Goal: Task Accomplishment & Management: Manage account settings

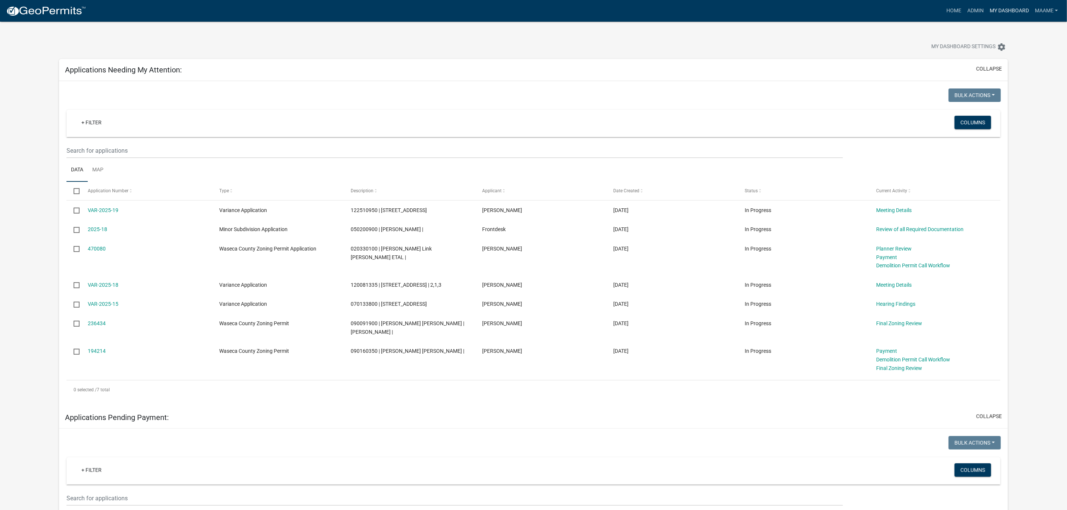
click at [1000, 8] on link "My Dashboard" at bounding box center [1009, 11] width 45 height 14
click at [975, 10] on link "Admin" at bounding box center [976, 11] width 22 height 14
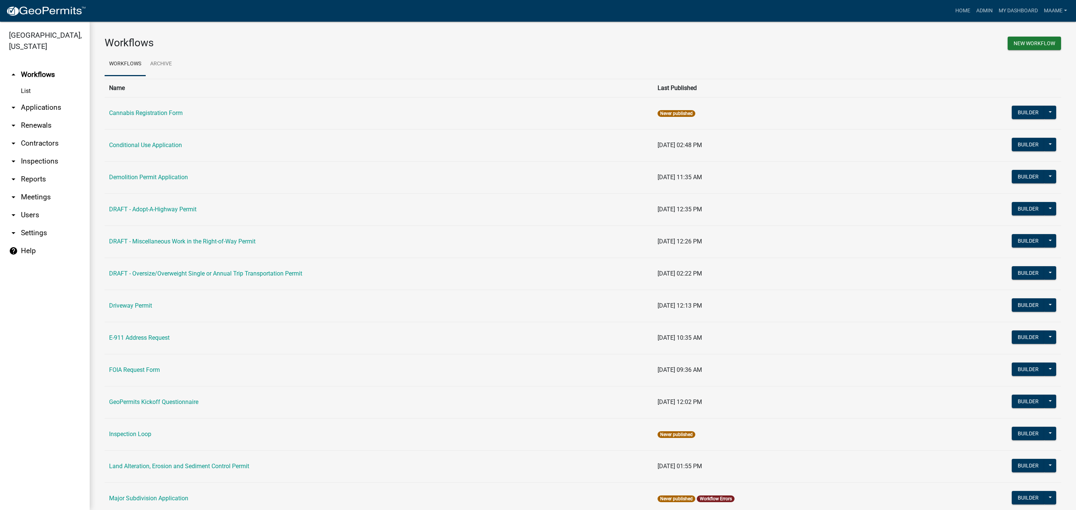
click at [28, 92] on link "List" at bounding box center [45, 91] width 90 height 15
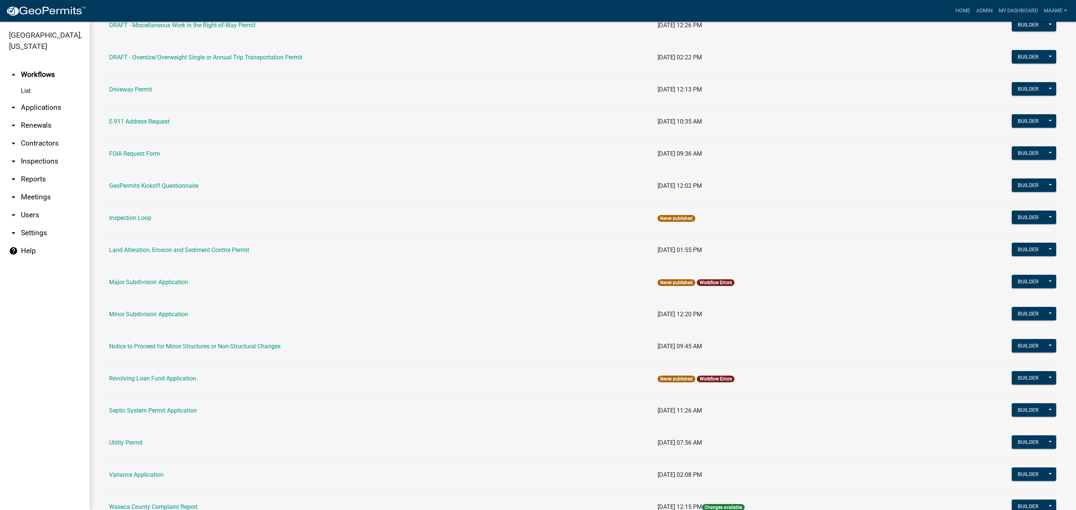
scroll to position [318, 0]
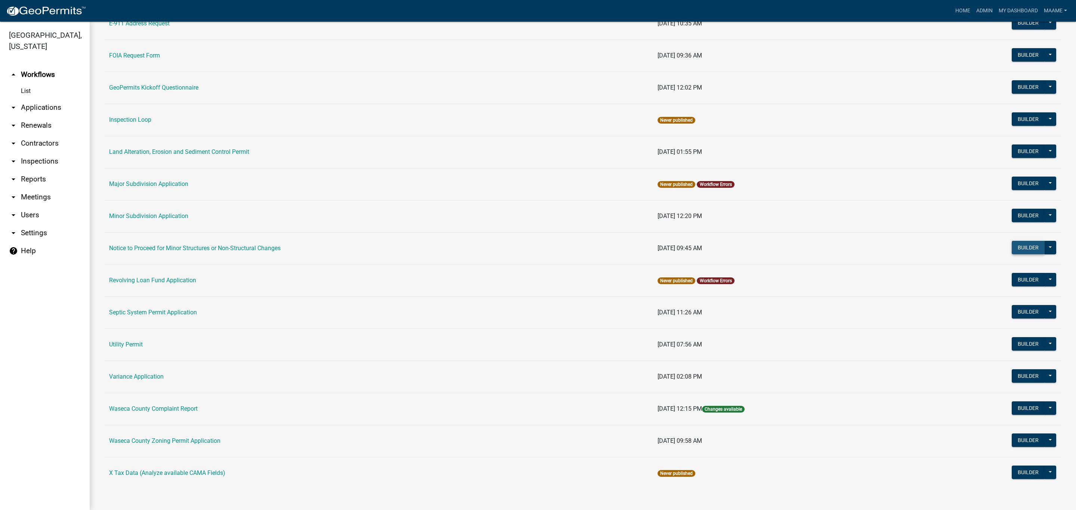
click at [1023, 241] on button "Builder" at bounding box center [1028, 247] width 33 height 13
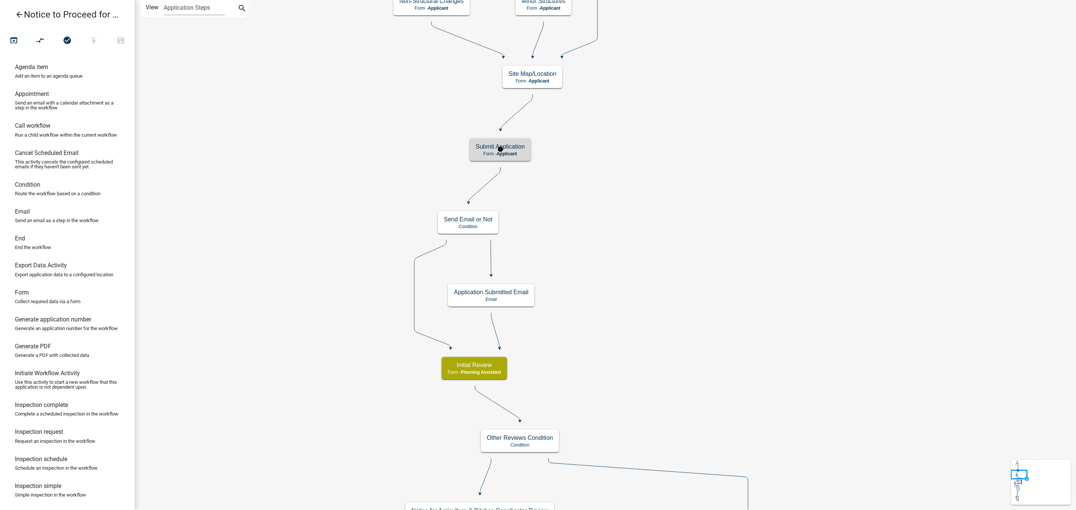
click at [525, 157] on div "Submit Application Form - Applicant" at bounding box center [500, 150] width 61 height 22
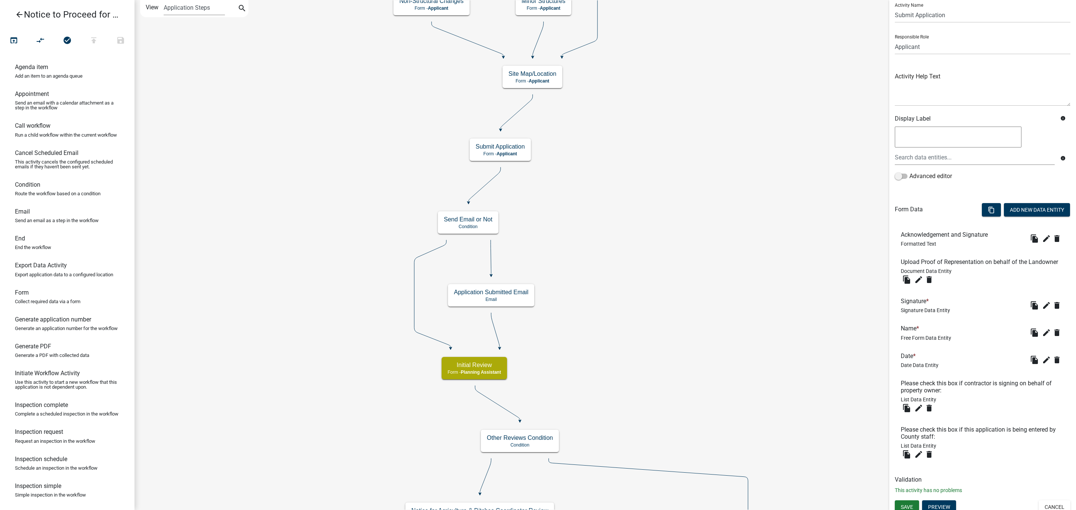
scroll to position [36, 0]
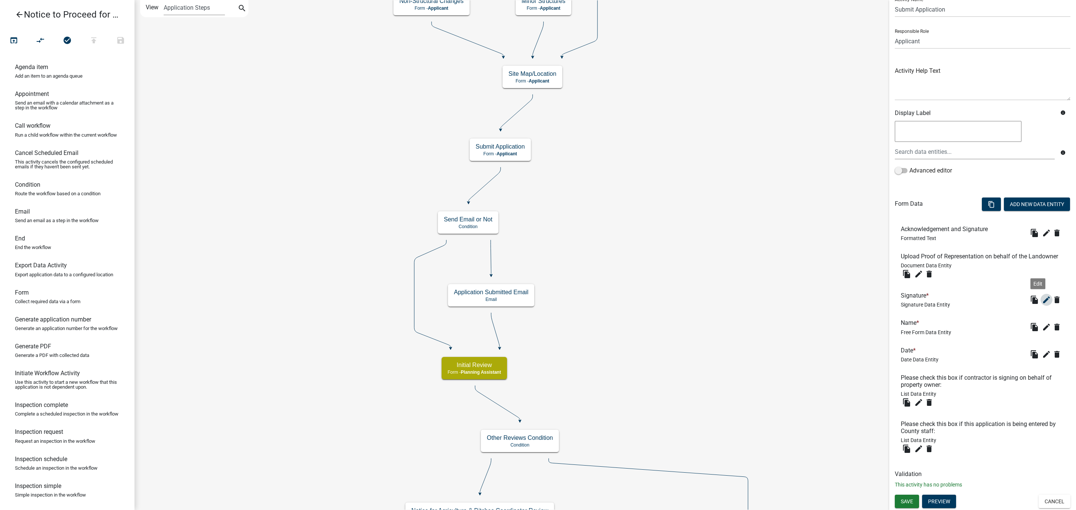
click at [1042, 301] on icon "edit" at bounding box center [1046, 300] width 9 height 9
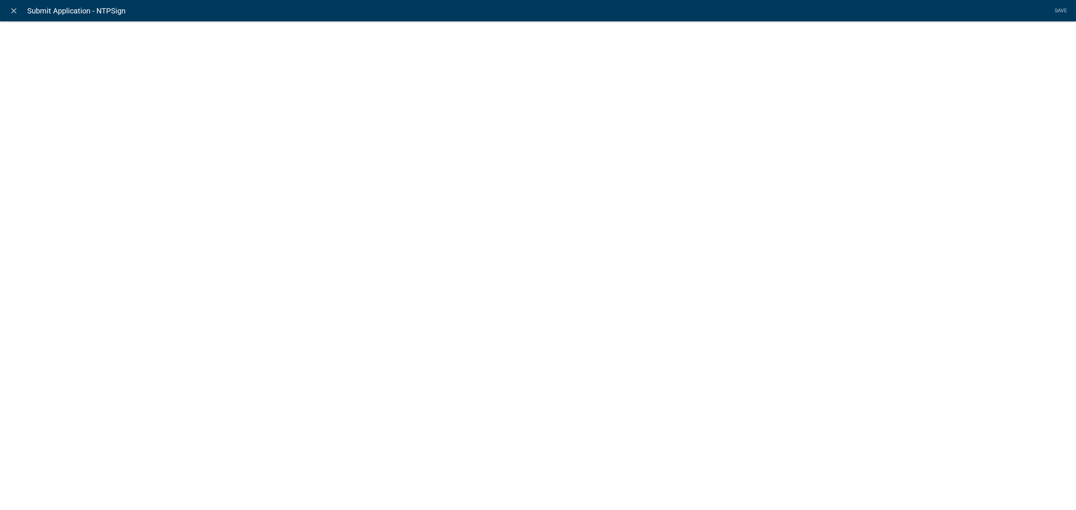
select select "signature"
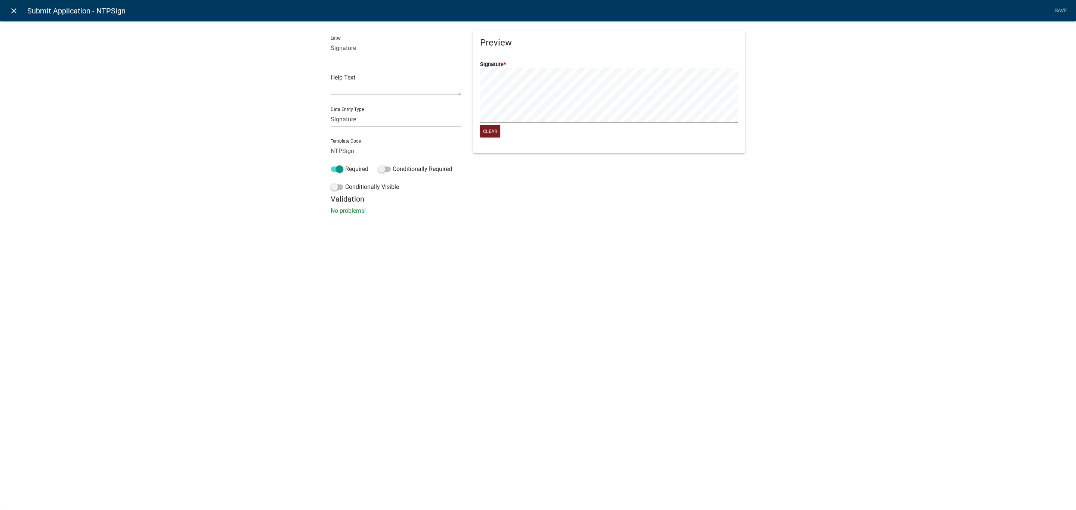
click at [12, 10] on icon "close" at bounding box center [13, 10] width 9 height 9
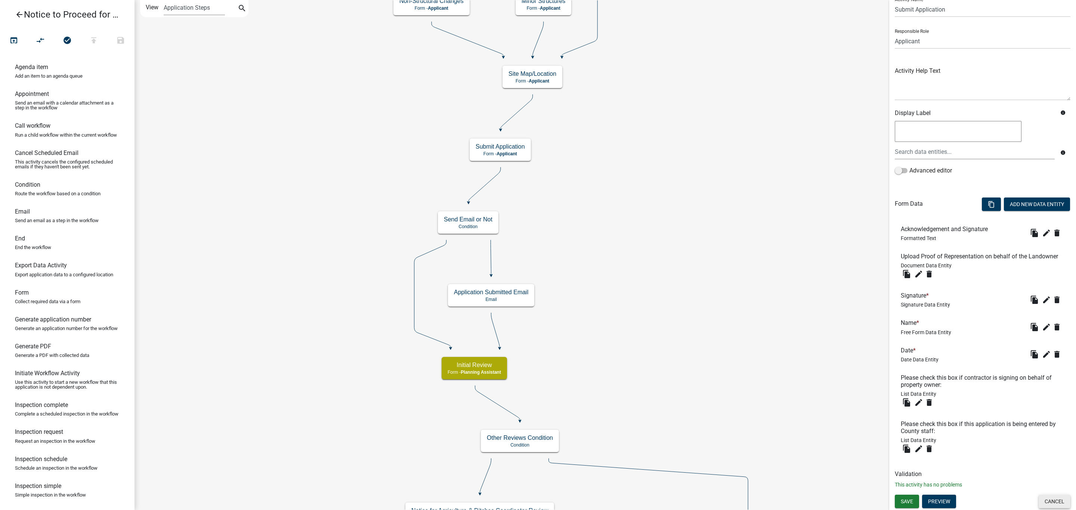
click at [1042, 502] on button "Cancel" at bounding box center [1055, 501] width 32 height 13
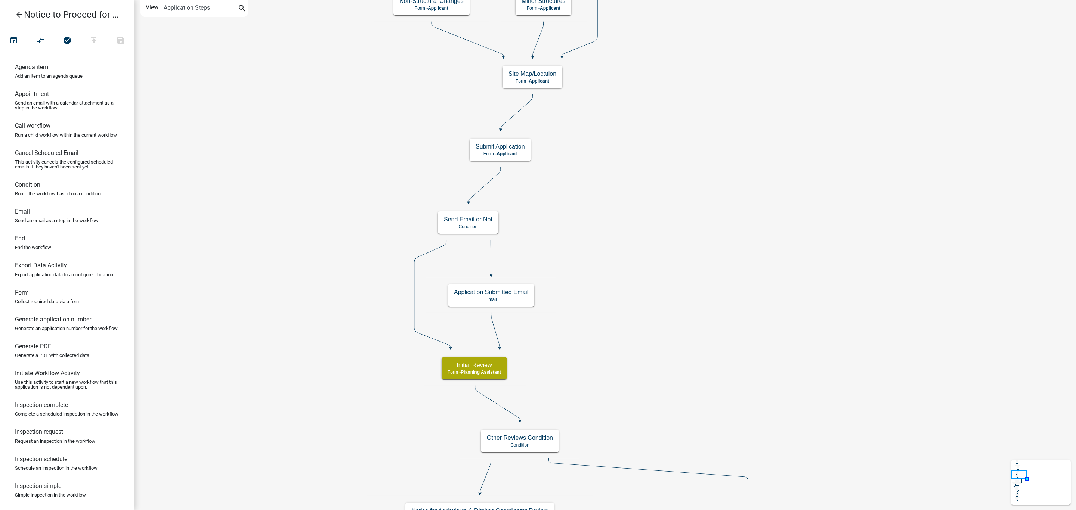
scroll to position [0, 0]
click at [17, 10] on icon "arrow_back" at bounding box center [19, 15] width 9 height 10
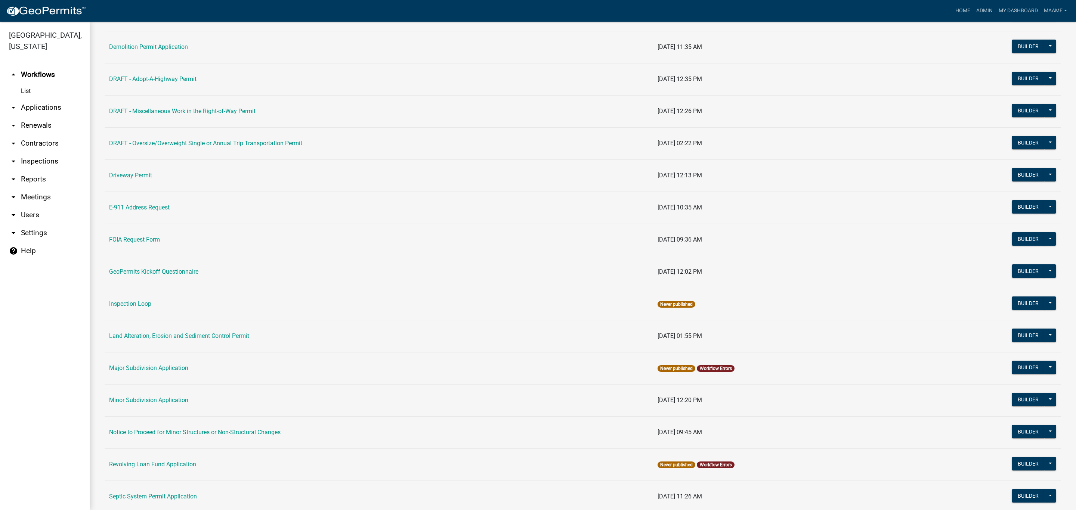
scroll to position [318, 0]
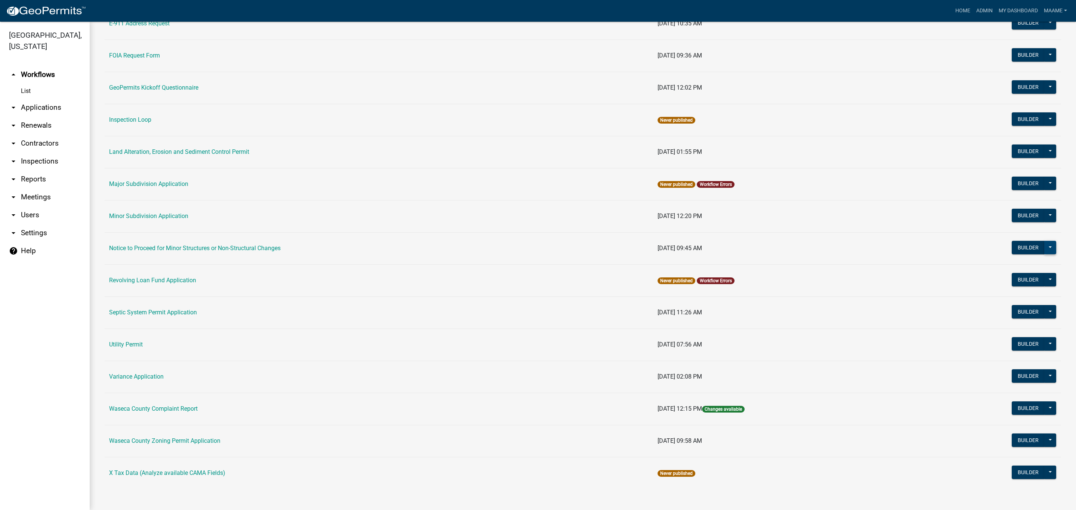
click at [1045, 247] on button at bounding box center [1050, 247] width 12 height 13
click at [1017, 357] on button "Hide from Public" at bounding box center [1025, 356] width 62 height 18
click at [1021, 249] on button "Builder" at bounding box center [1028, 247] width 33 height 13
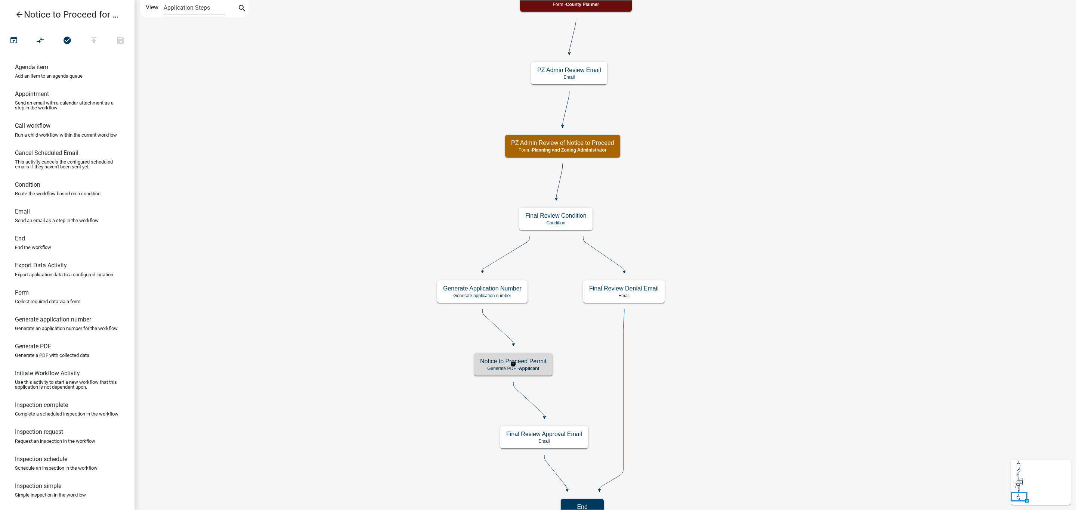
click at [495, 365] on h5 "Notice to Proceed Permit" at bounding box center [513, 361] width 66 height 7
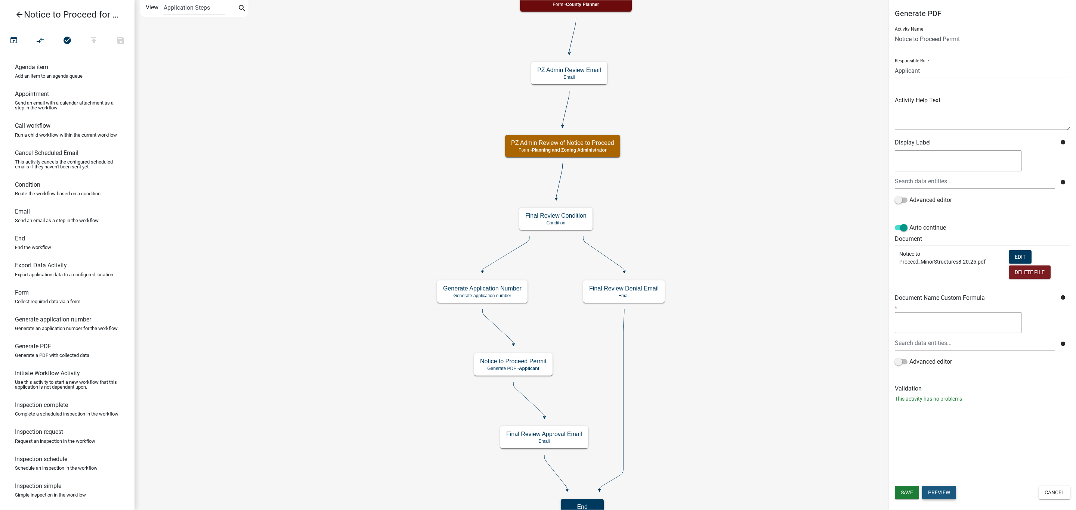
click at [946, 491] on button "Preview" at bounding box center [939, 492] width 34 height 13
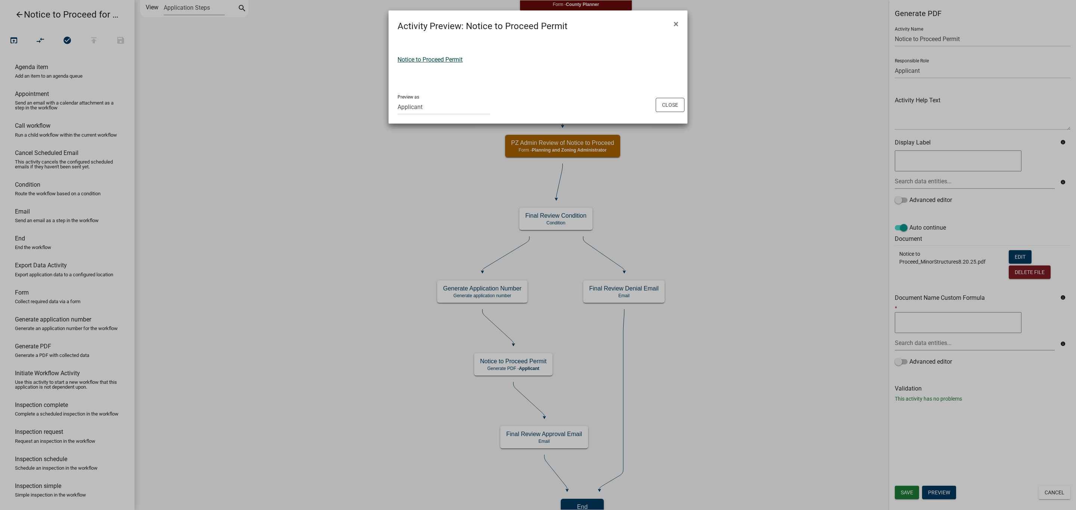
click at [418, 62] on link "Notice to Proceed Permit" at bounding box center [429, 59] width 65 height 7
click at [662, 109] on button "Close" at bounding box center [670, 105] width 29 height 14
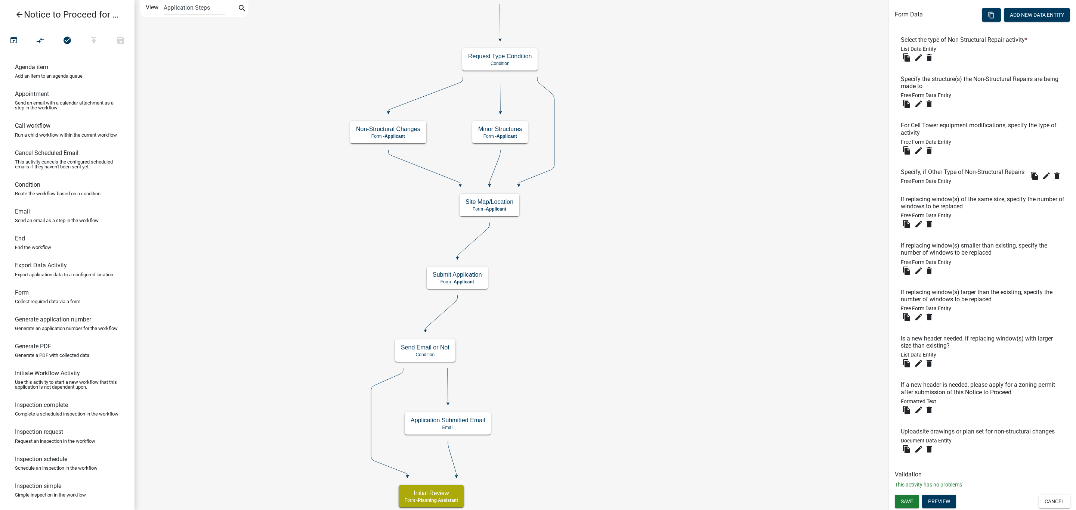
scroll to position [238, 0]
click at [931, 500] on button "Preview" at bounding box center [939, 501] width 34 height 13
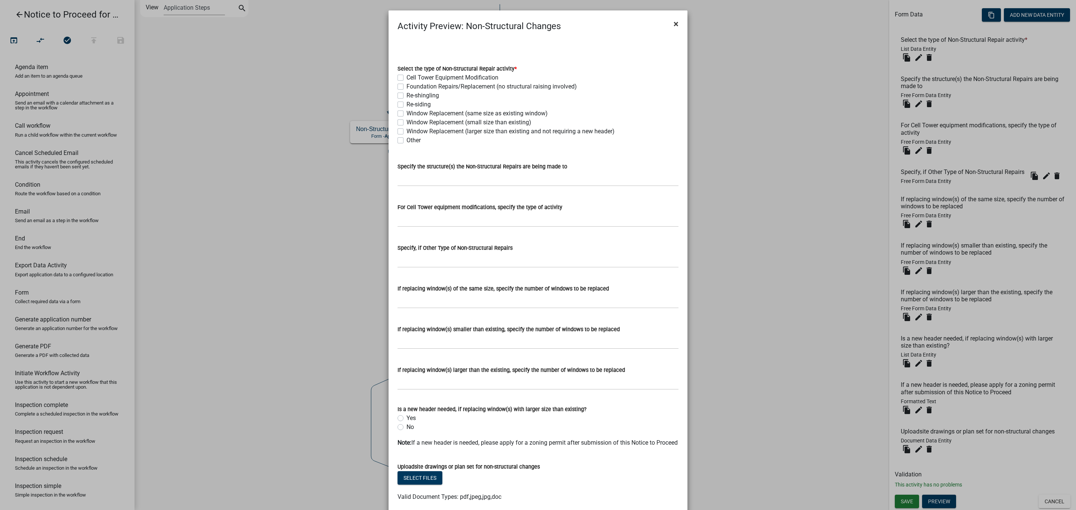
click at [674, 23] on span "×" at bounding box center [676, 24] width 5 height 10
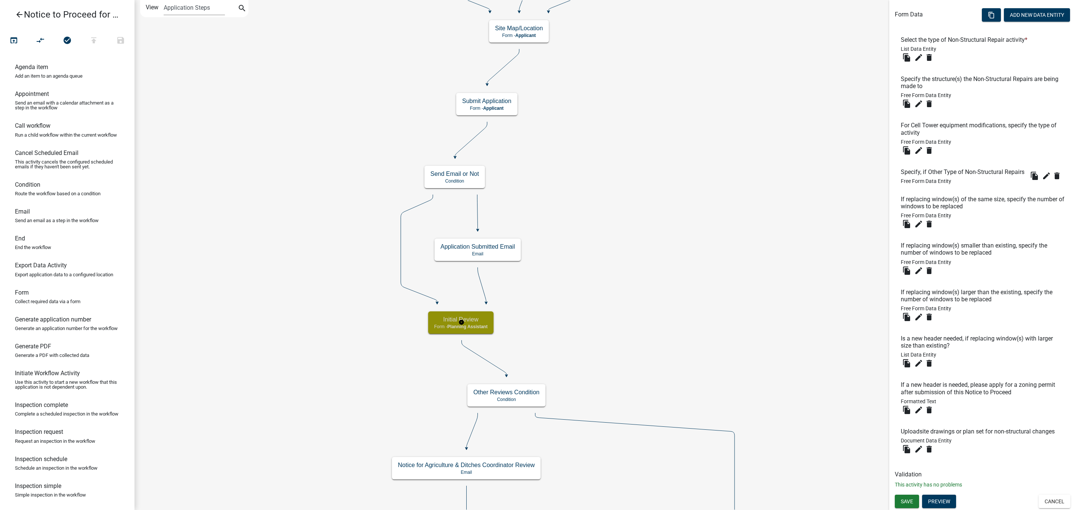
scroll to position [0, 0]
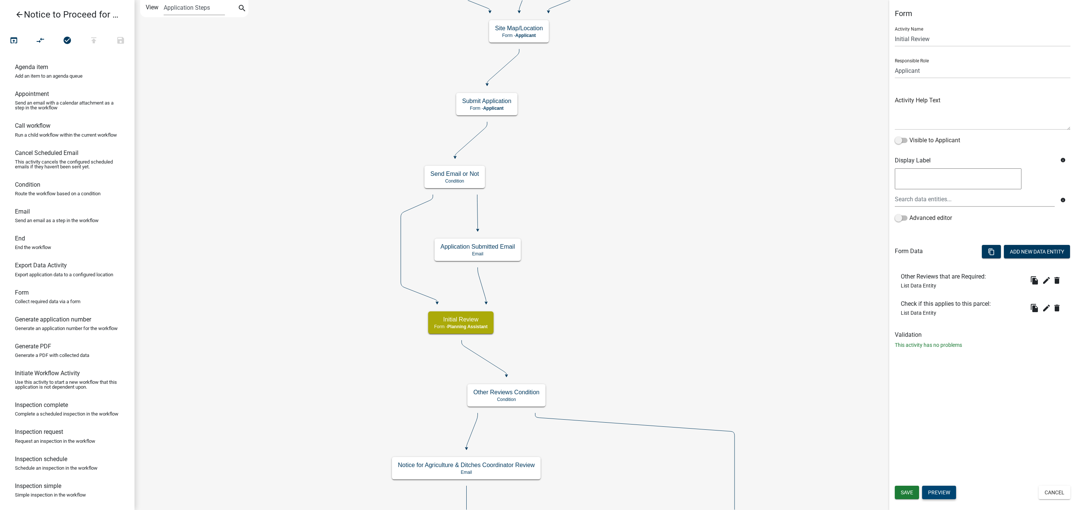
click at [942, 493] on button "Preview" at bounding box center [939, 492] width 34 height 13
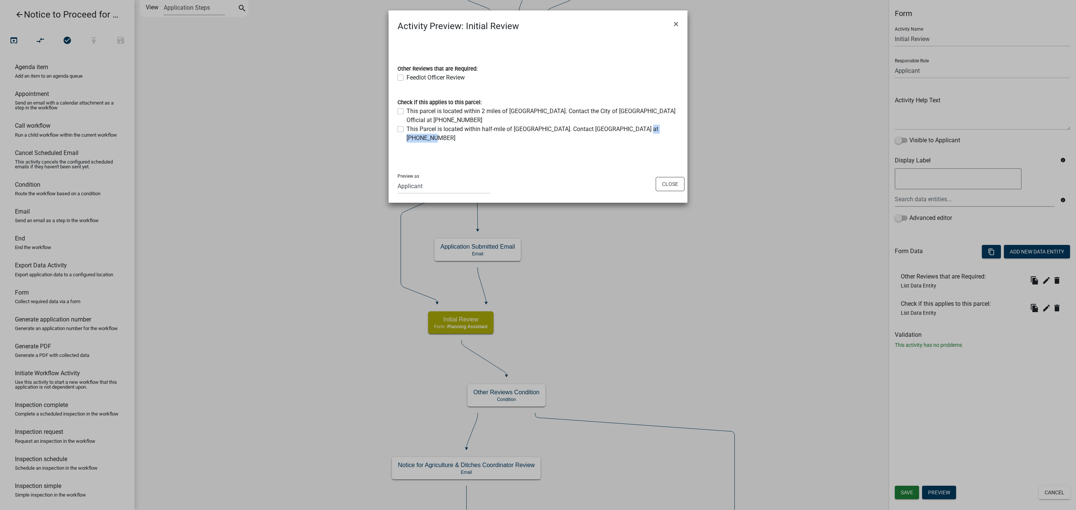
drag, startPoint x: 624, startPoint y: 126, endPoint x: 662, endPoint y: 128, distance: 38.9
click at [662, 128] on div "This Parcel is located within half-mile of [GEOGRAPHIC_DATA]. Contact [GEOGRAPH…" at bounding box center [537, 134] width 281 height 18
copy label "[PHONE_NUMBER]"
click at [675, 177] on button "Close" at bounding box center [670, 184] width 29 height 14
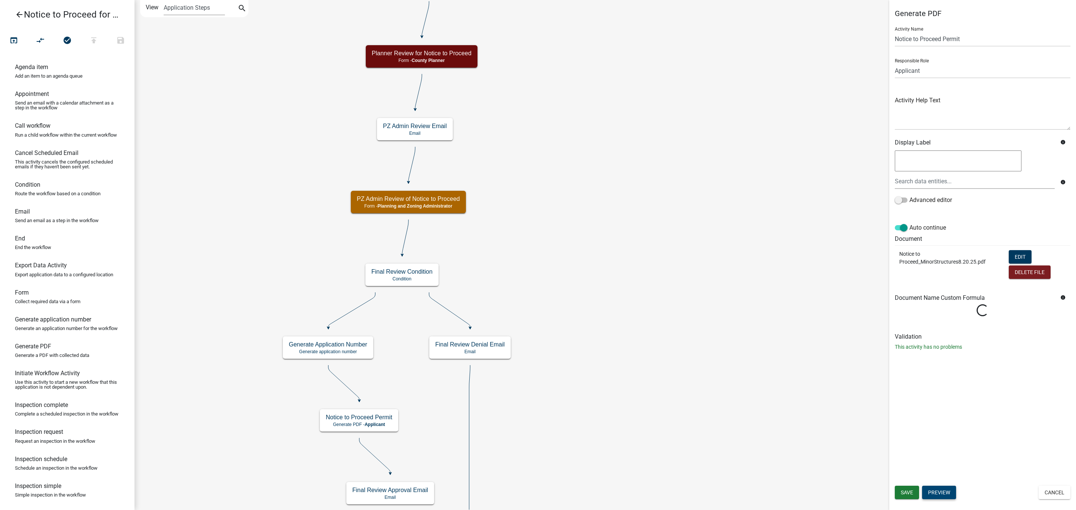
click at [938, 495] on button "Preview" at bounding box center [939, 492] width 34 height 13
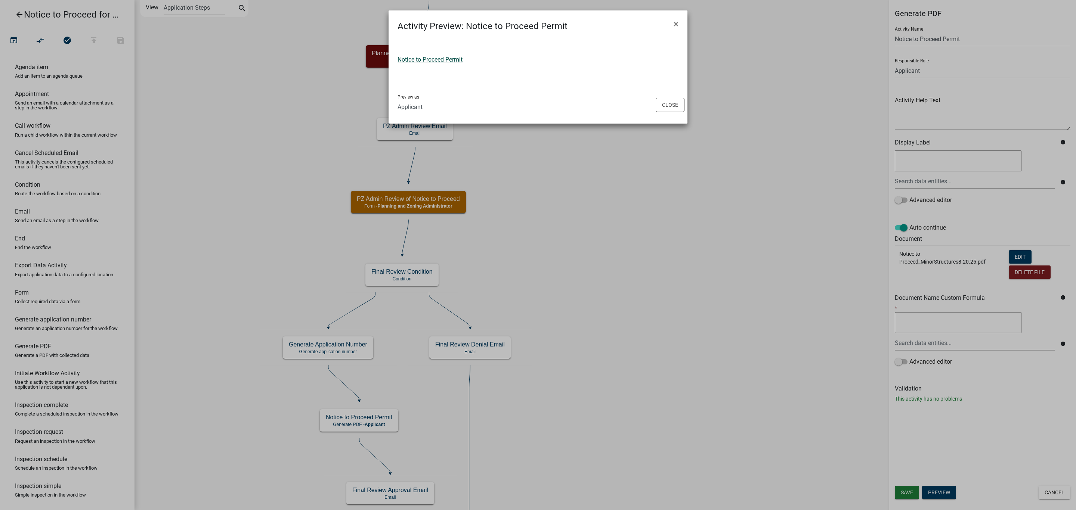
click at [455, 59] on link "Notice to Proceed Permit" at bounding box center [429, 59] width 65 height 7
click at [679, 103] on button "Close" at bounding box center [670, 105] width 29 height 14
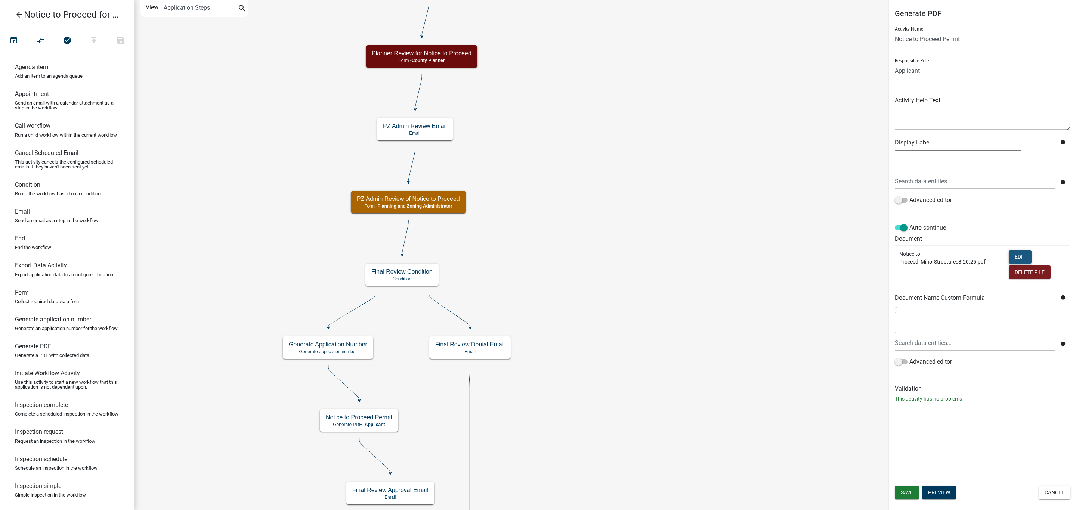
click at [1028, 258] on button "Edit" at bounding box center [1020, 256] width 23 height 13
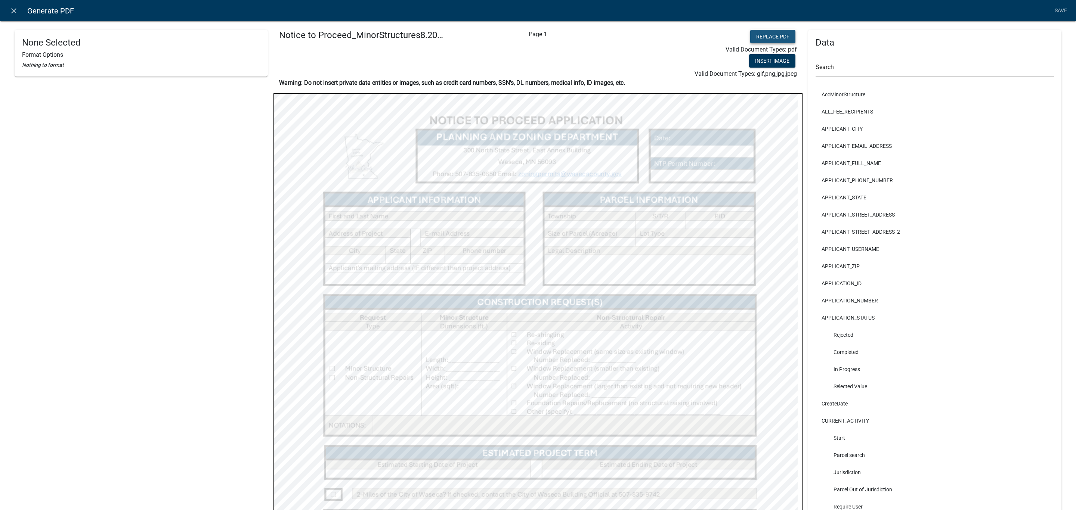
click at [771, 34] on button "Replace PDF" at bounding box center [772, 36] width 45 height 13
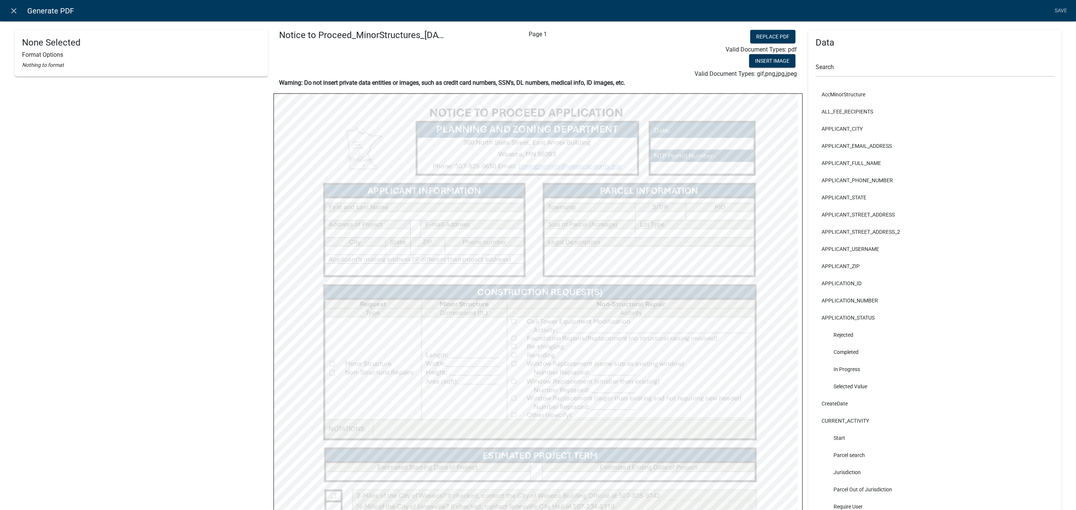
click at [769, 510] on html "Internet Explorer does NOT work with GeoPermits. Get a new browser for more sec…" at bounding box center [538, 255] width 1076 height 510
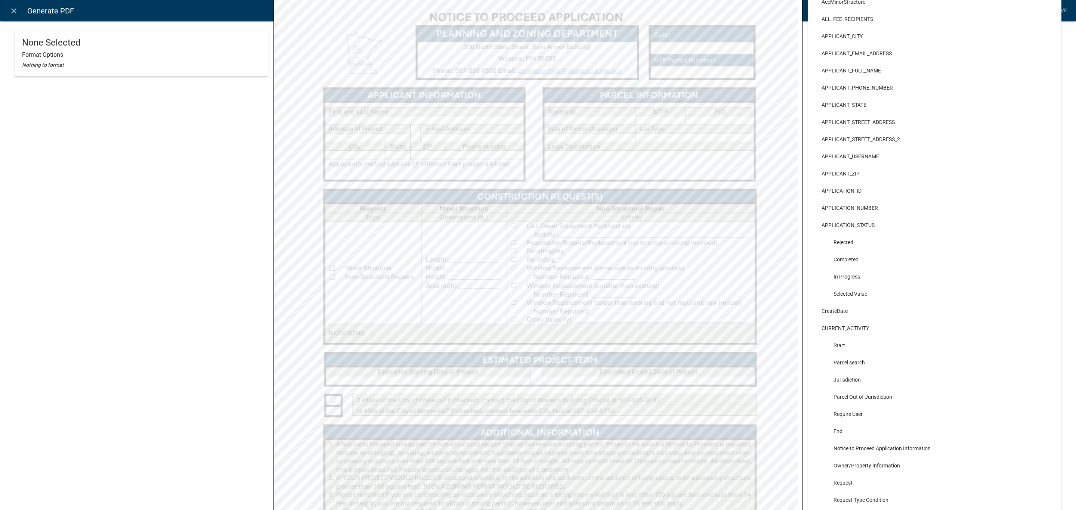
scroll to position [26, 0]
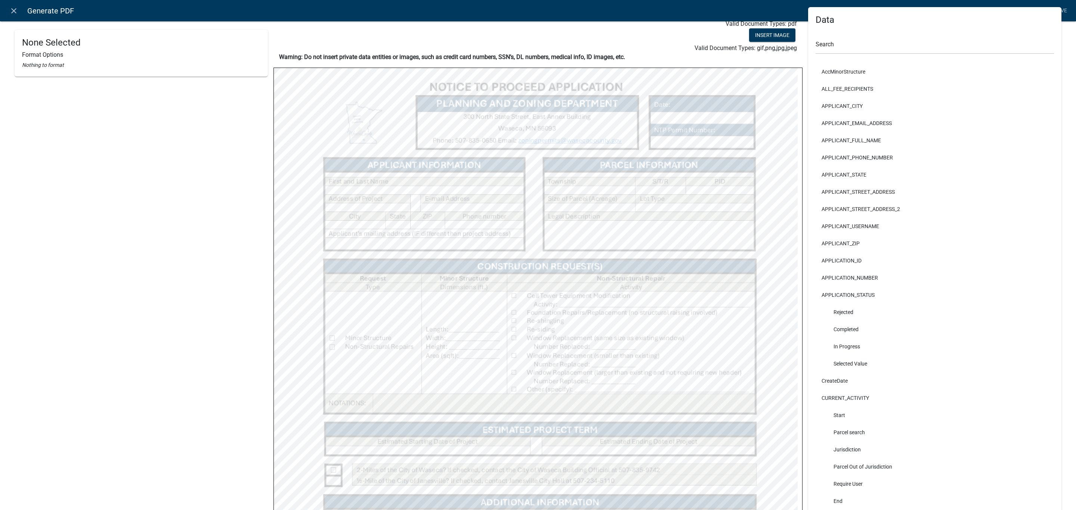
click at [806, 510] on html "Internet Explorer does NOT work with GeoPermits. Get a new browser for more sec…" at bounding box center [538, 255] width 1076 height 510
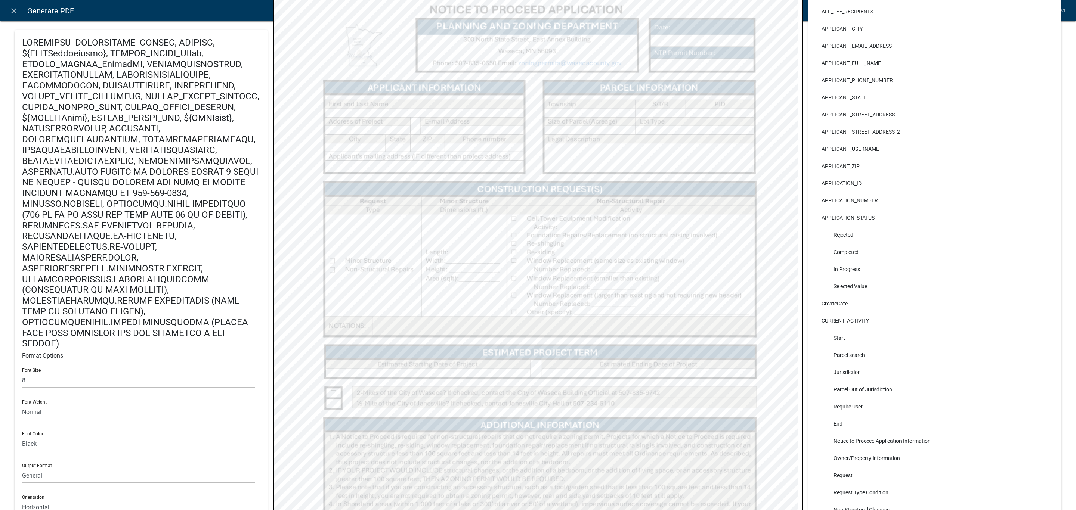
scroll to position [0, 0]
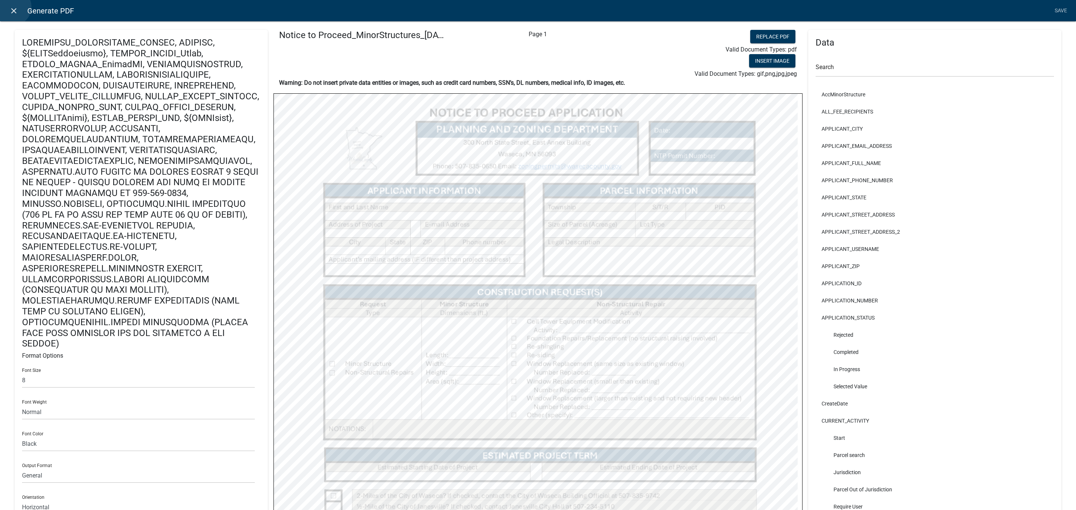
click at [12, 7] on icon "close" at bounding box center [13, 10] width 9 height 9
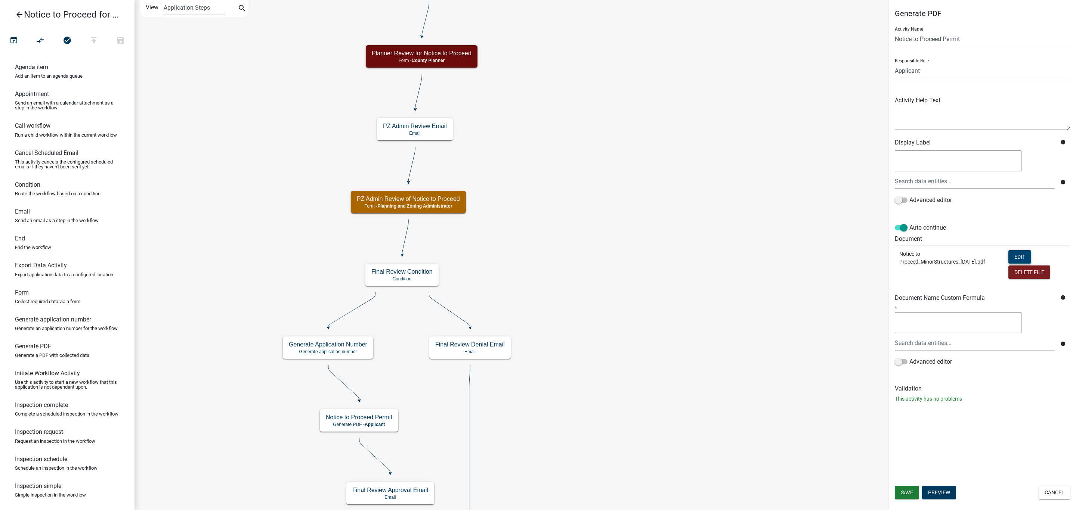
click at [1019, 258] on button "Edit" at bounding box center [1019, 256] width 23 height 13
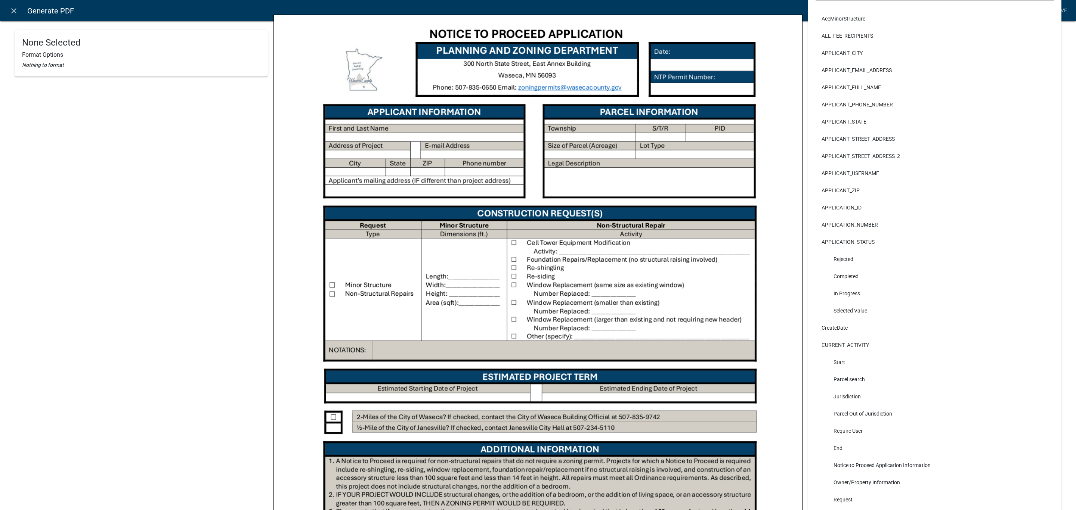
scroll to position [112, 0]
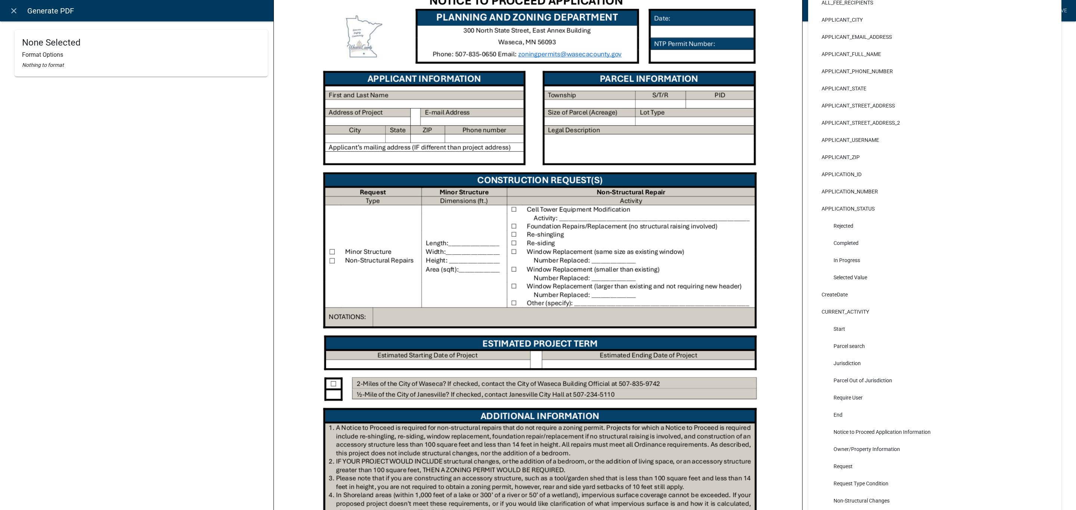
click at [570, 271] on img at bounding box center [538, 324] width 528 height 684
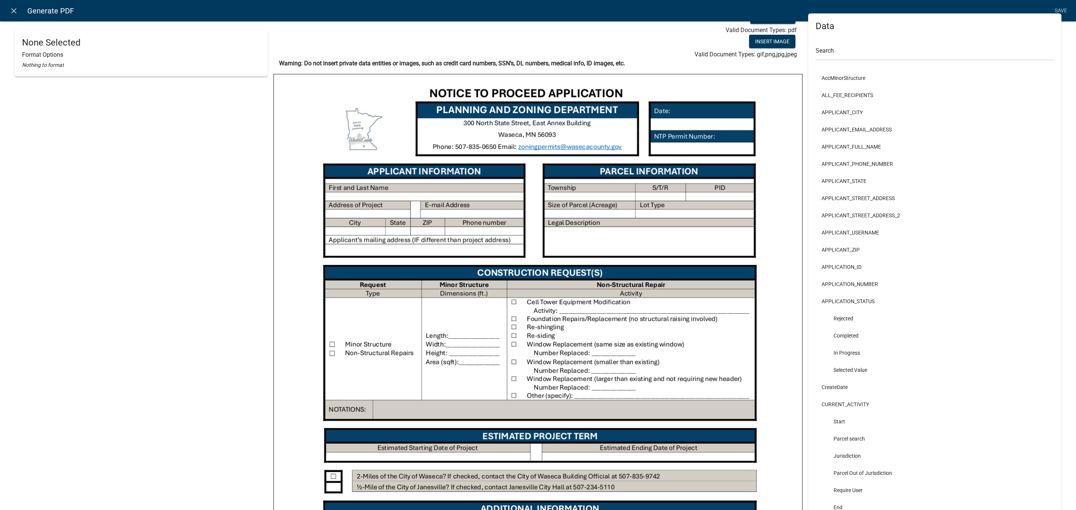
scroll to position [0, 0]
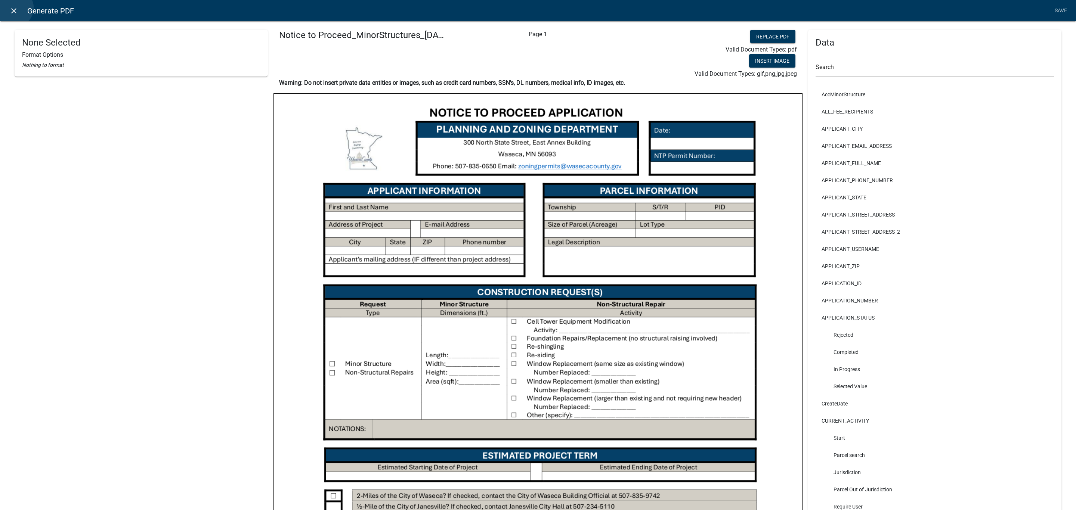
click at [15, 8] on icon "close" at bounding box center [13, 10] width 9 height 9
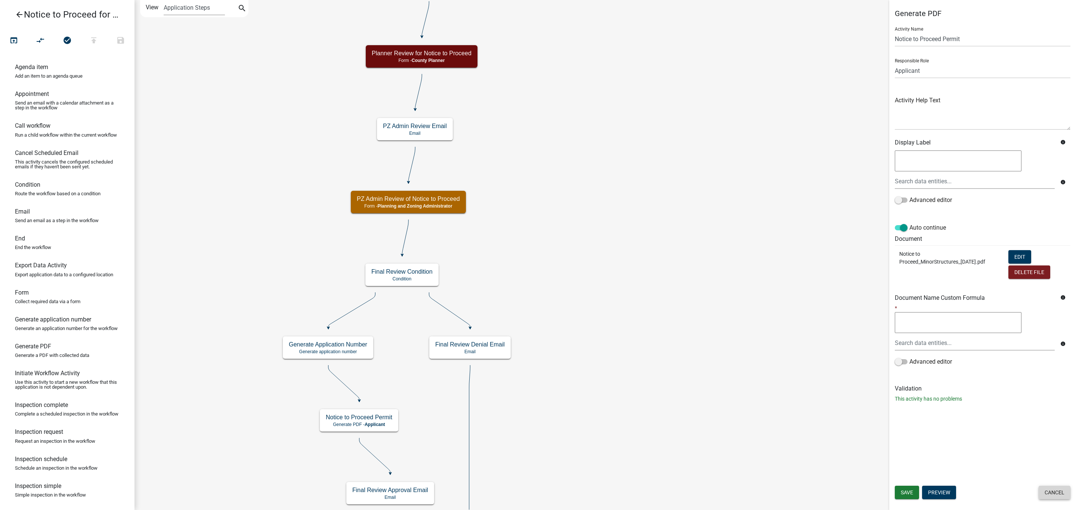
click at [1043, 494] on button "Cancel" at bounding box center [1055, 492] width 32 height 13
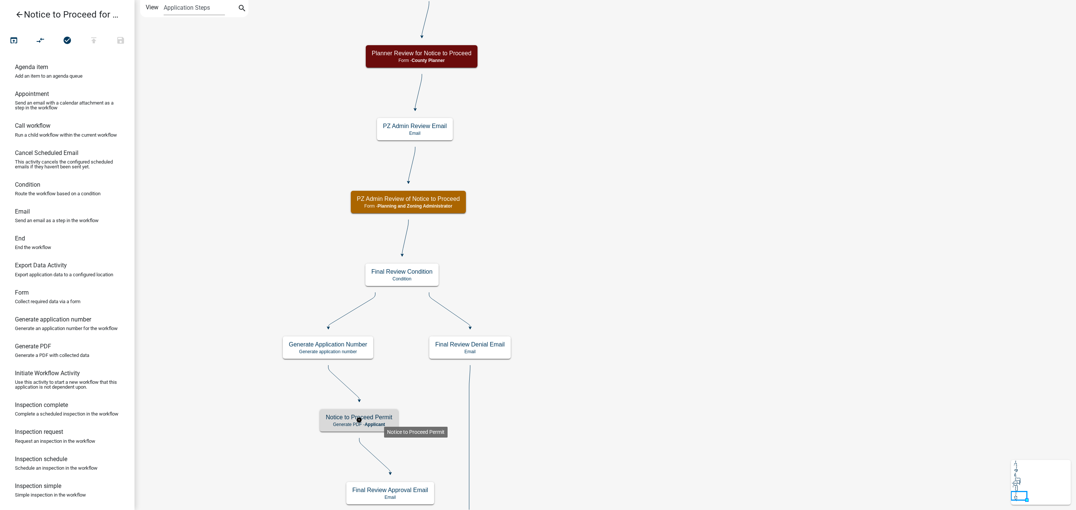
click at [384, 421] on h5 "Notice to Proceed Permit" at bounding box center [359, 417] width 66 height 7
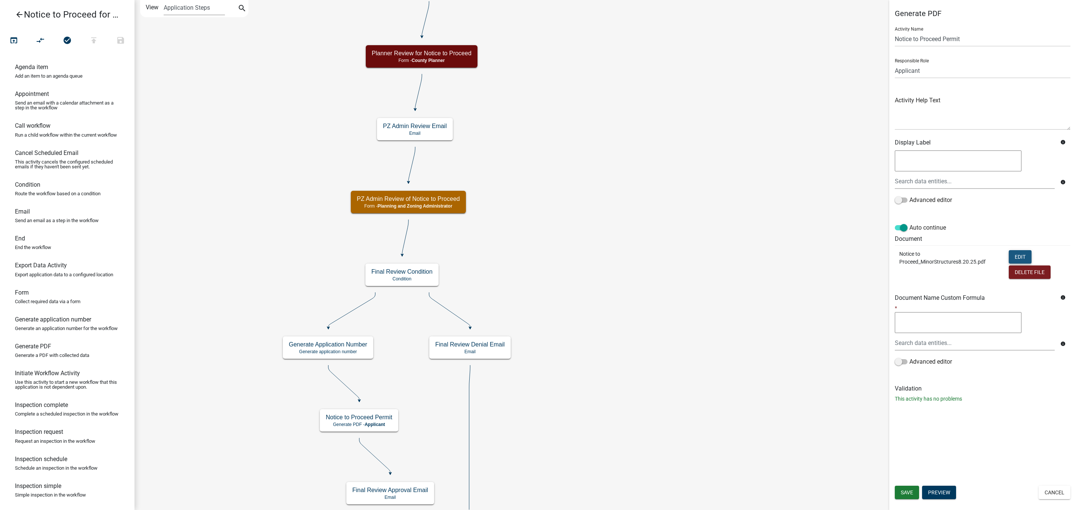
click at [1015, 259] on button "Edit" at bounding box center [1020, 256] width 23 height 13
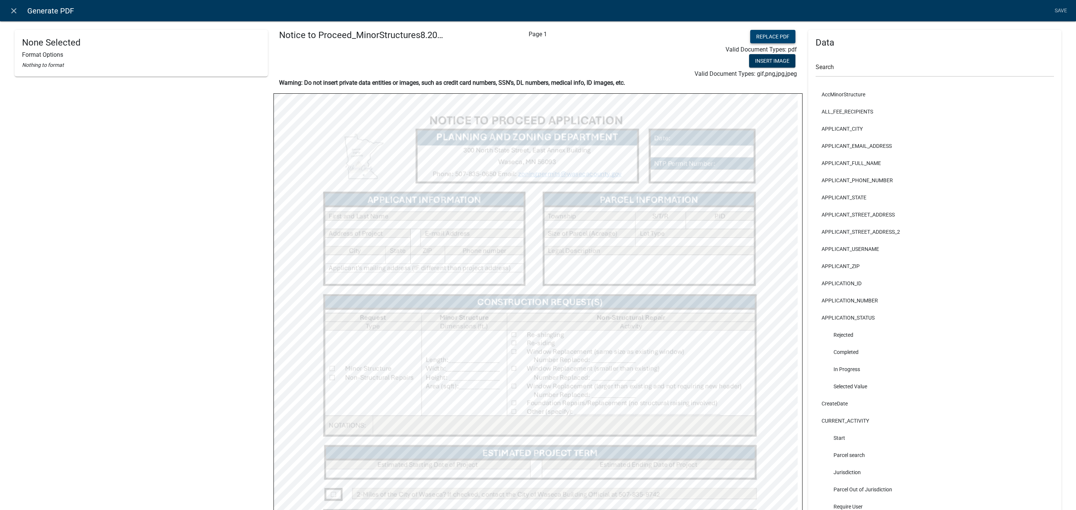
click at [761, 38] on button "Replace PDF" at bounding box center [772, 36] width 45 height 13
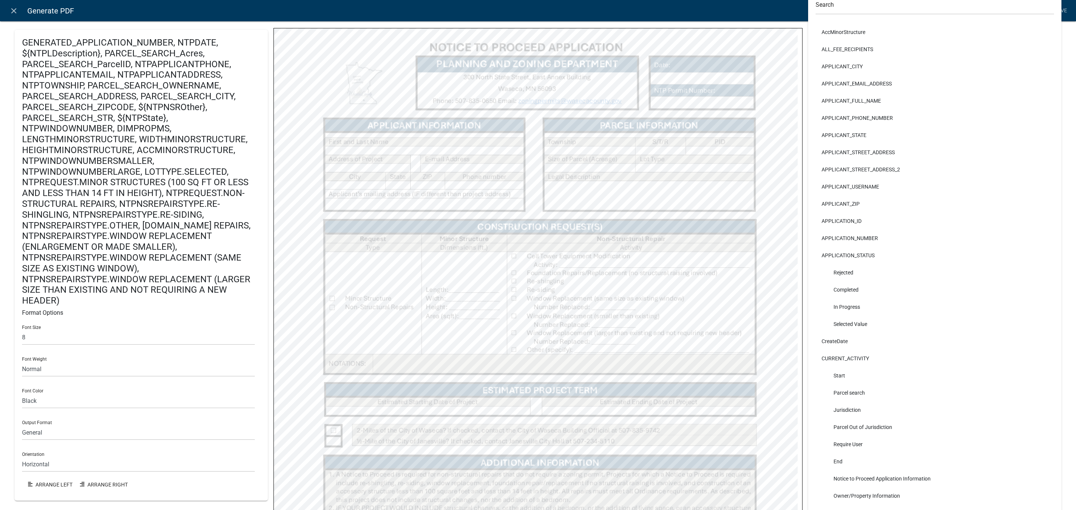
scroll to position [67, 0]
click at [9, 6] on link "close" at bounding box center [13, 10] width 15 height 15
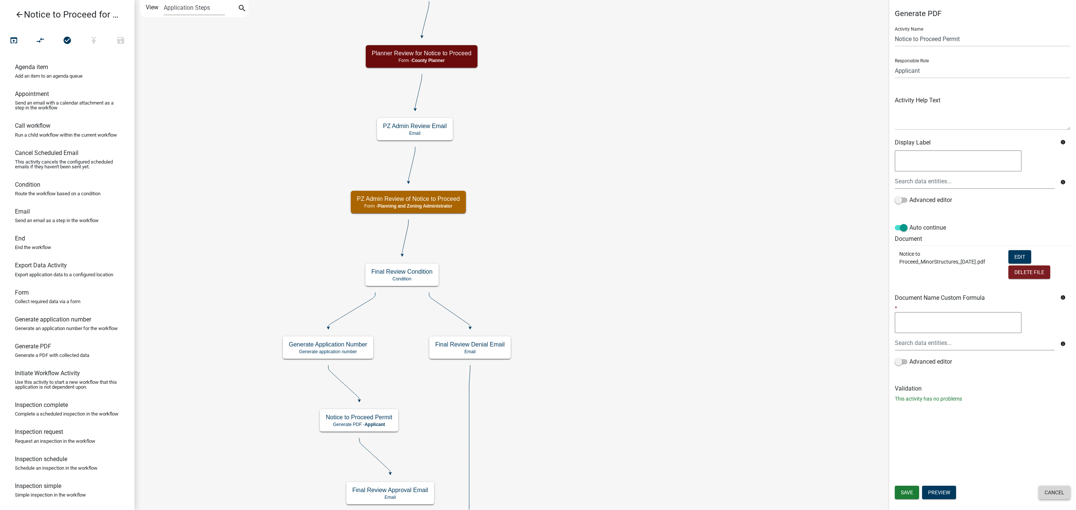
click at [1058, 492] on button "Cancel" at bounding box center [1055, 492] width 32 height 13
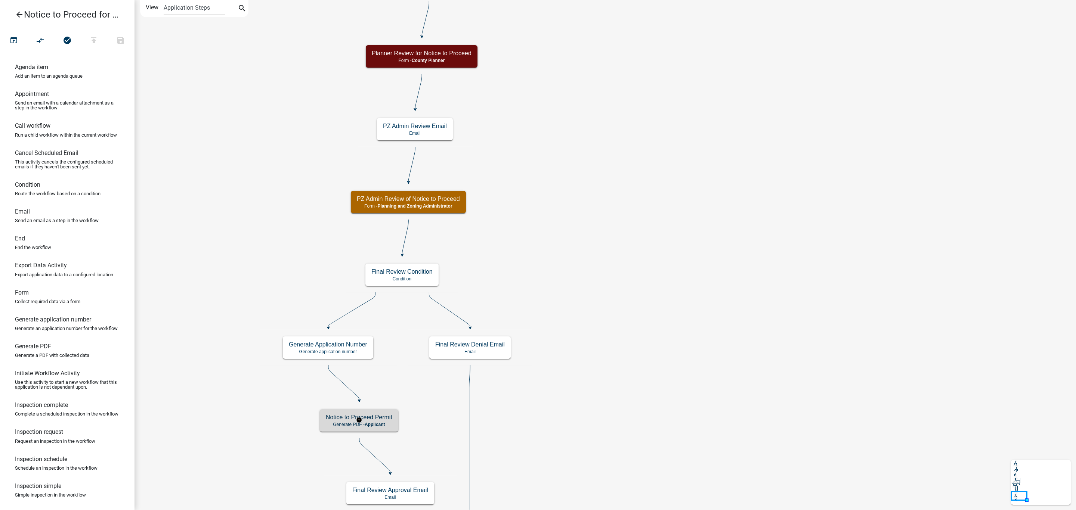
click at [386, 418] on h5 "Notice to Proceed Permit" at bounding box center [359, 417] width 66 height 7
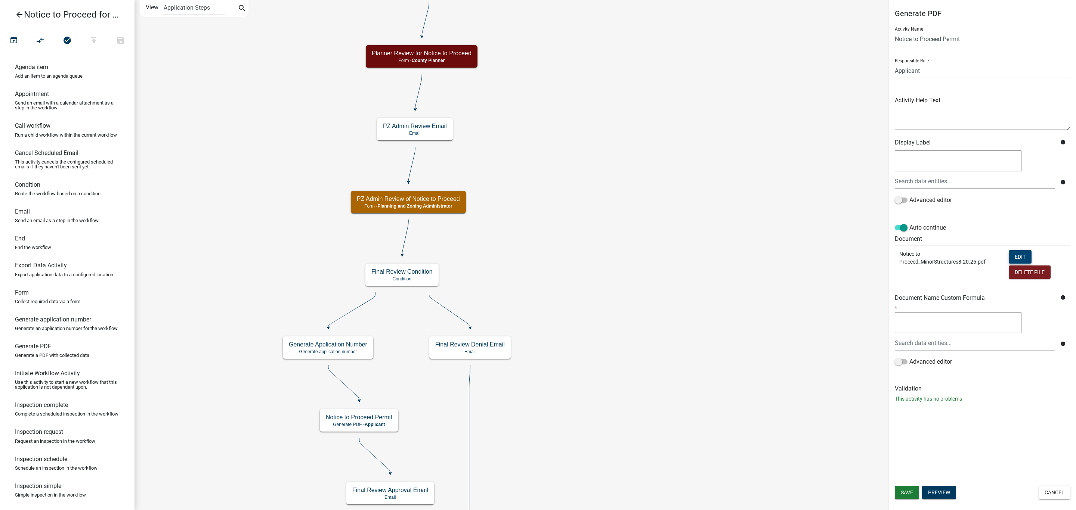
click at [1022, 257] on button "Edit" at bounding box center [1020, 256] width 23 height 13
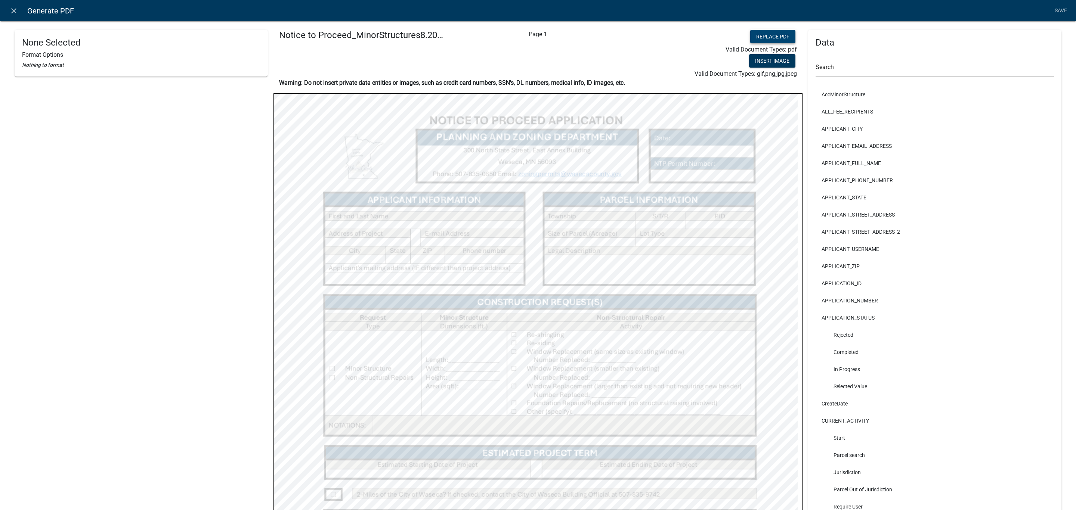
click at [750, 38] on button "Replace PDF" at bounding box center [772, 36] width 45 height 13
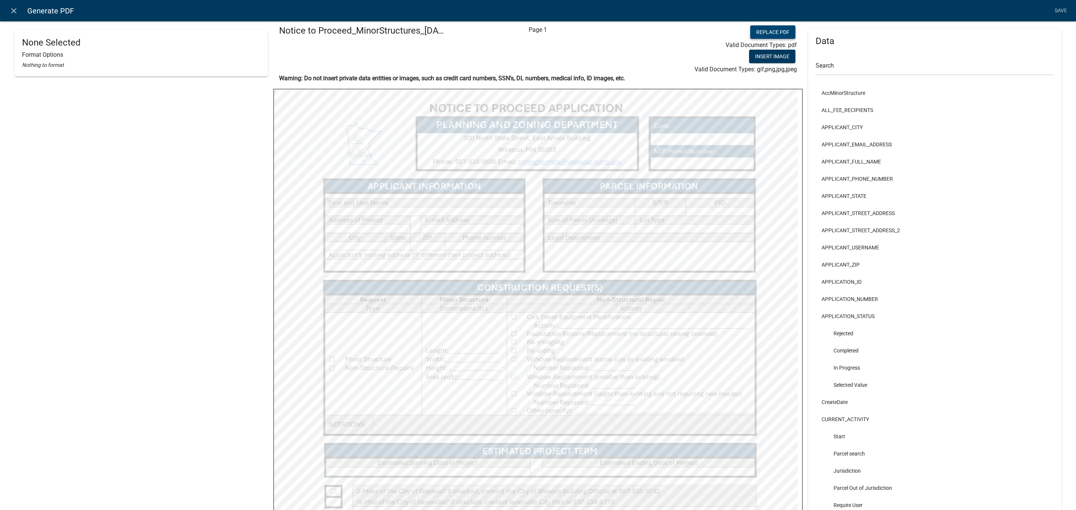
scroll to position [0, 0]
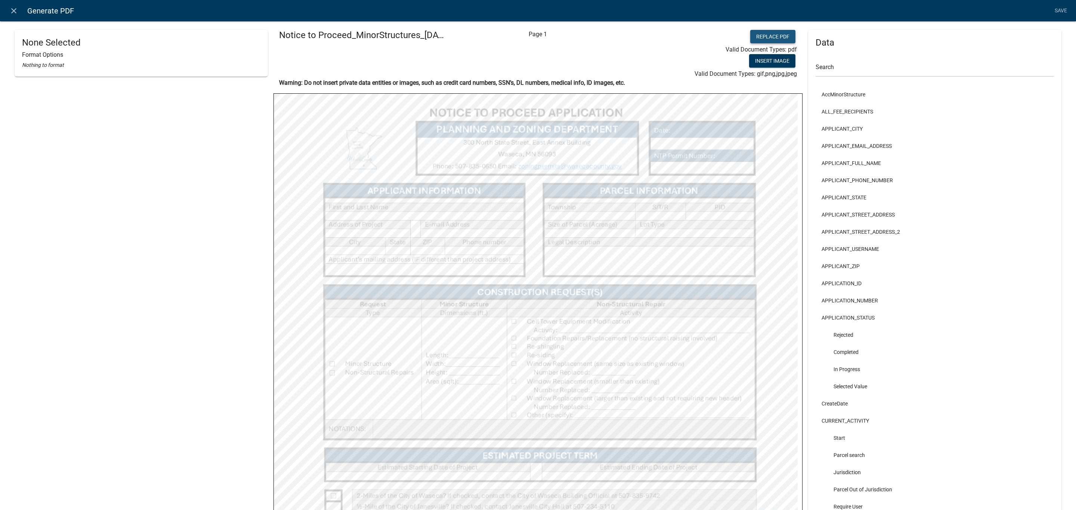
click at [752, 35] on button "Replace PDF" at bounding box center [772, 36] width 45 height 13
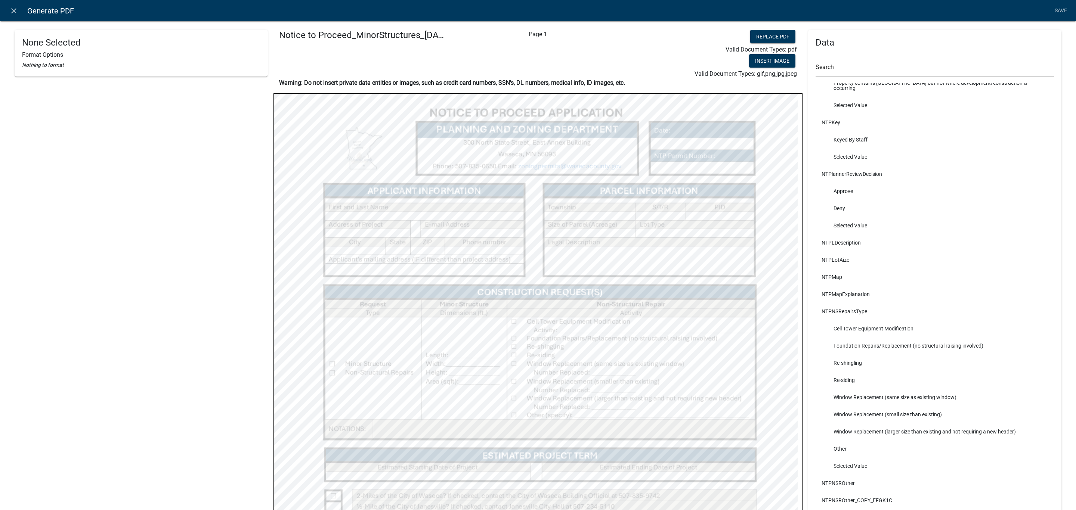
scroll to position [2354, 0]
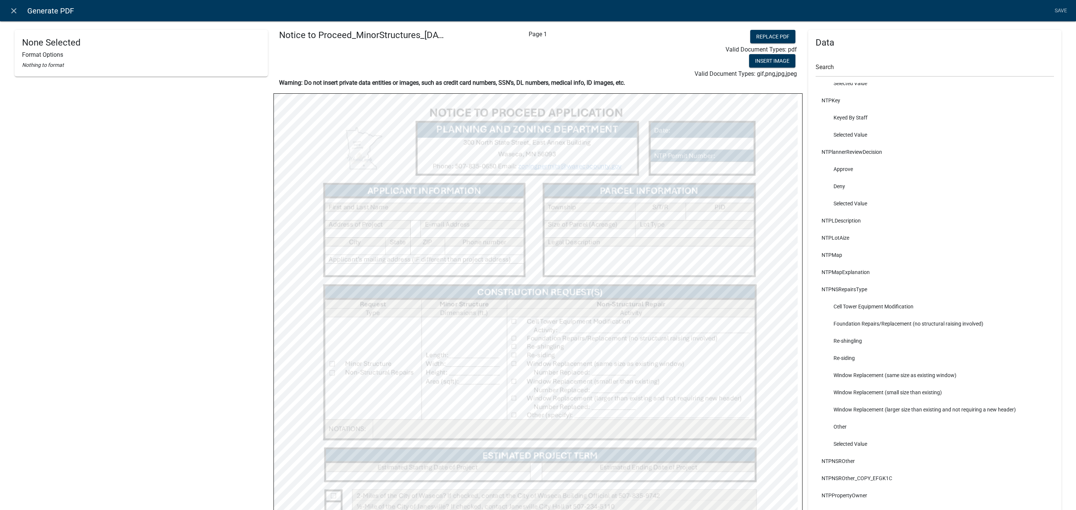
click at [859, 298] on li "Cell Tower Equipment Modification" at bounding box center [935, 306] width 238 height 17
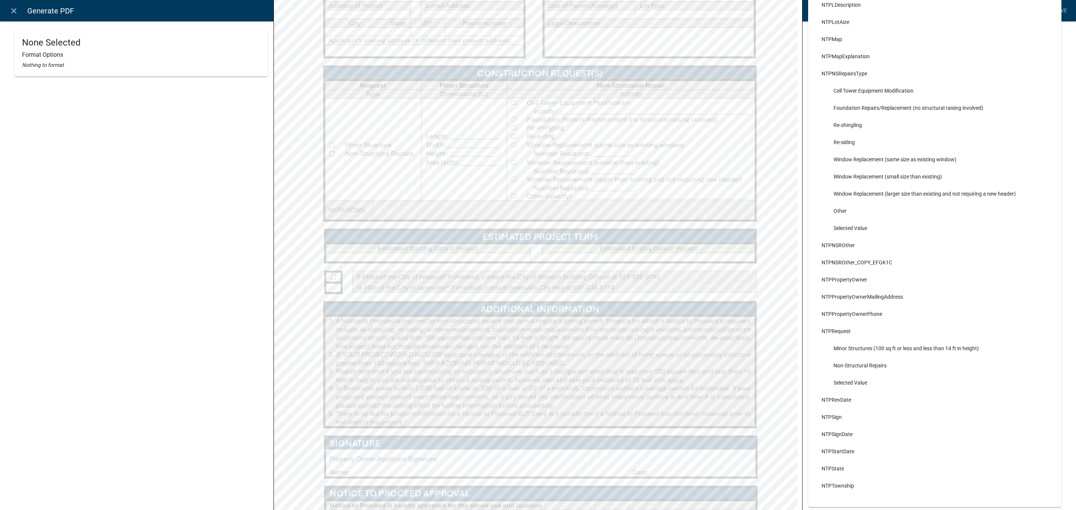
scroll to position [194, 0]
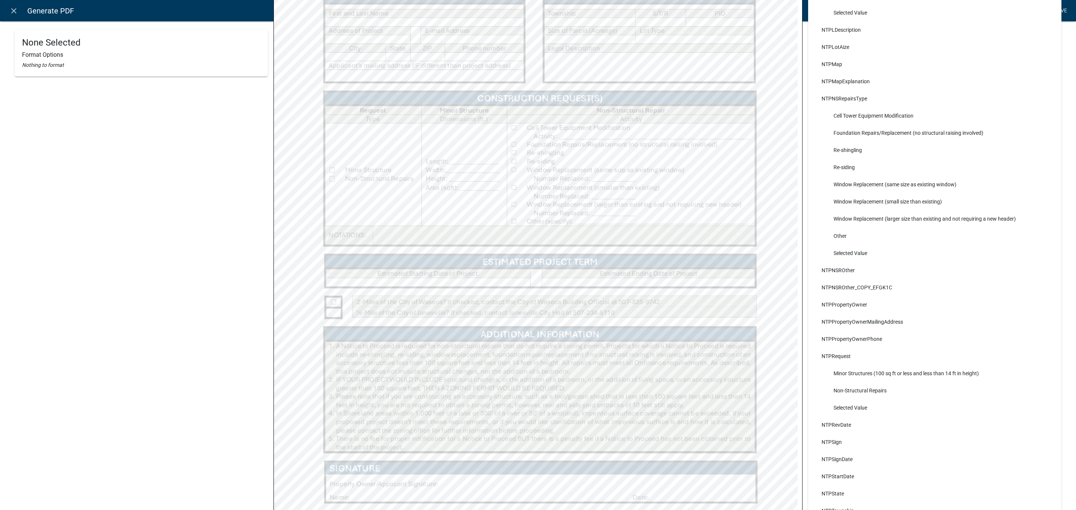
click at [1062, 9] on link "Save" at bounding box center [1060, 11] width 19 height 14
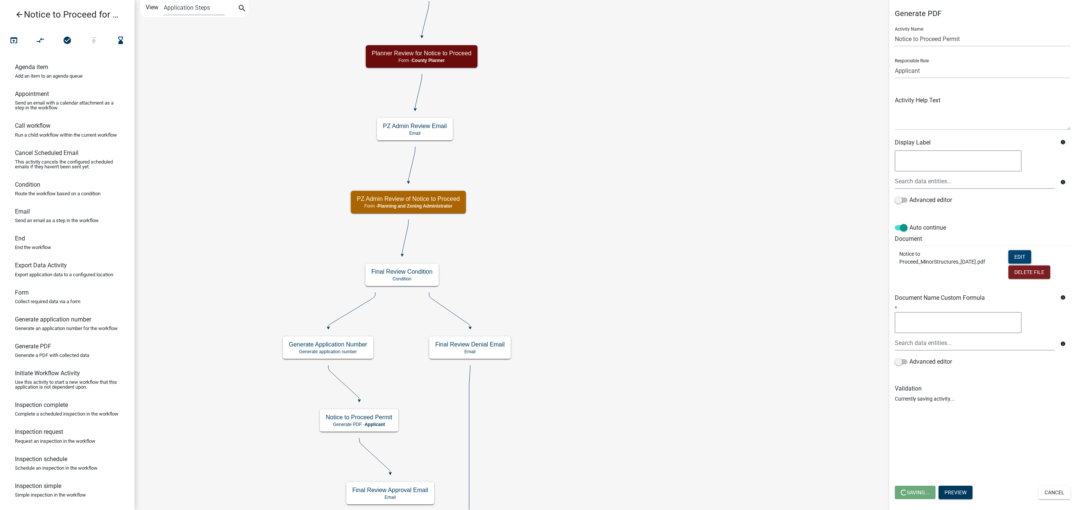
scroll to position [0, 0]
click at [1023, 256] on button "Edit" at bounding box center [1019, 256] width 23 height 13
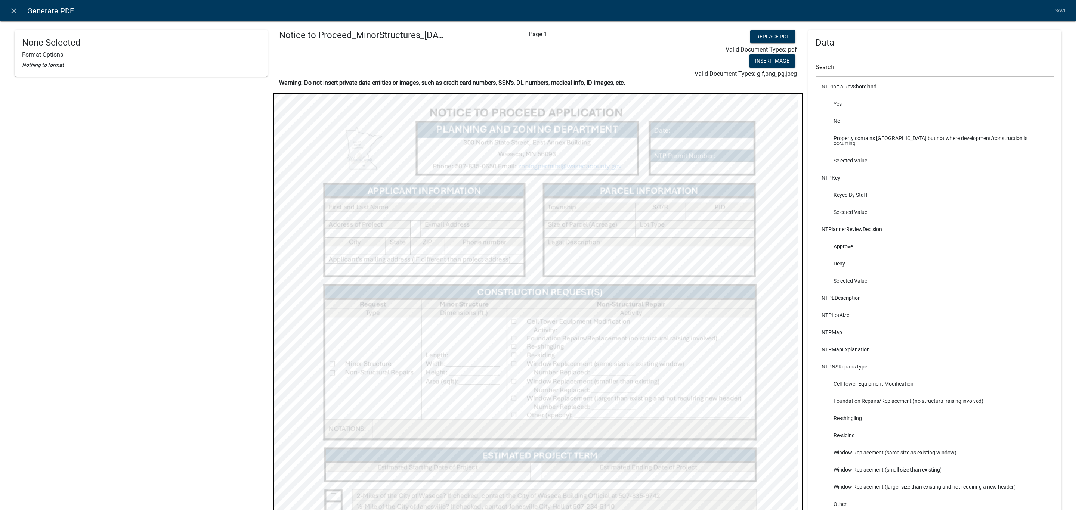
scroll to position [2410, 0]
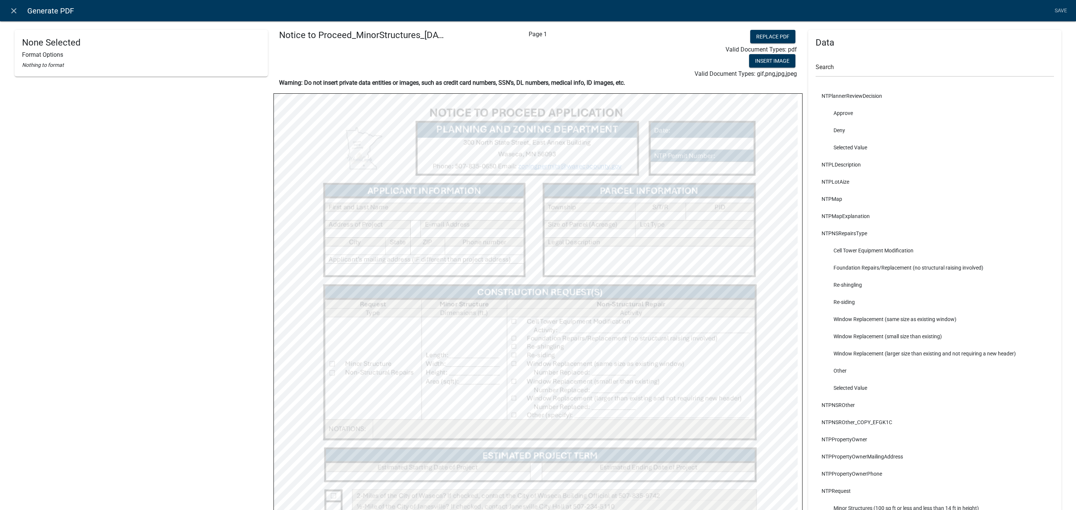
select select
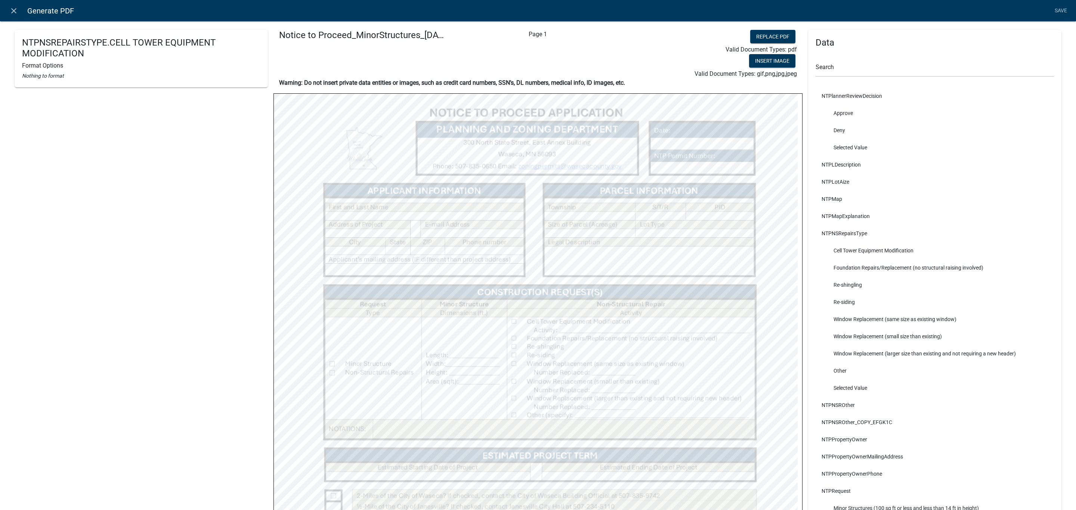
select select
click at [43, 93] on input "text" at bounding box center [138, 90] width 233 height 15
type input "8"
click at [62, 149] on select "Black Red" at bounding box center [138, 153] width 233 height 15
select select "0,0,0"
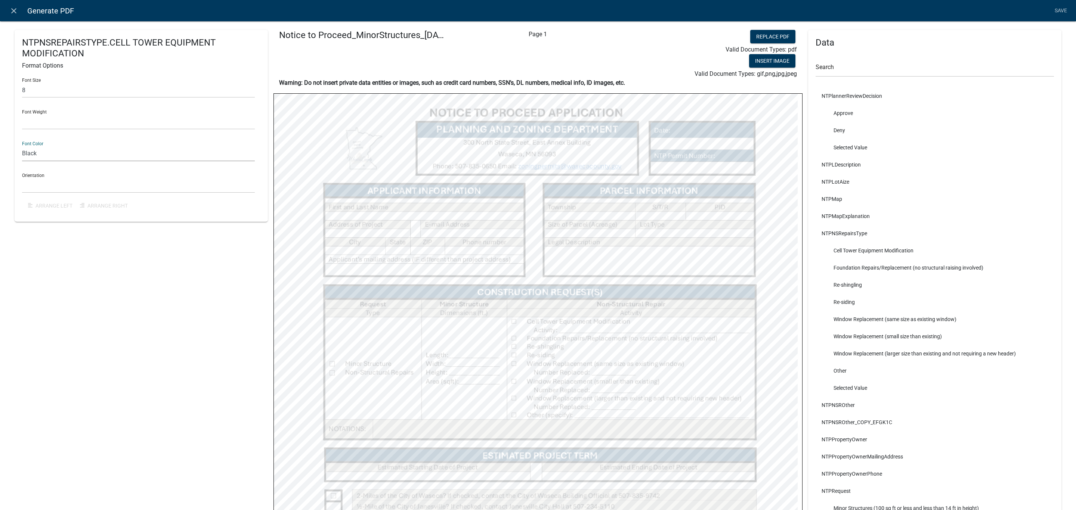
click at [22, 146] on select "Black Red" at bounding box center [138, 153] width 233 height 15
click at [42, 183] on select "Horizontal Vertical" at bounding box center [138, 185] width 233 height 15
select select "1"
click at [22, 178] on select "Horizontal Vertical" at bounding box center [138, 185] width 233 height 15
click at [45, 121] on select "Normal Bold" at bounding box center [138, 121] width 233 height 15
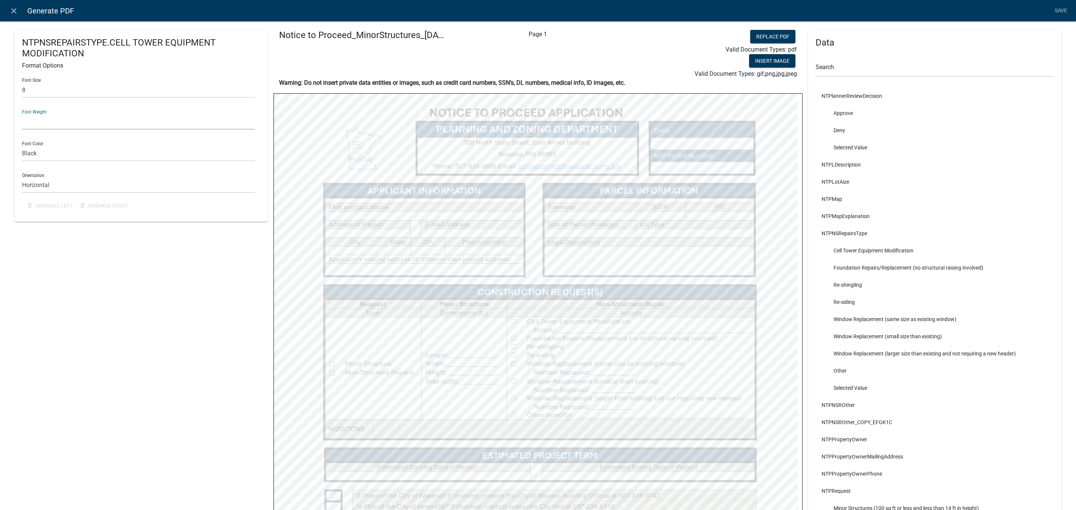
select select "normal"
click at [22, 114] on select "Normal Bold" at bounding box center [138, 121] width 233 height 15
click at [124, 346] on div "NTPNSREPAIRSTYPE.CELL TOWER EQUIPMENT MODIFICATION Format Options Font Size 8 F…" at bounding box center [141, 378] width 253 height 696
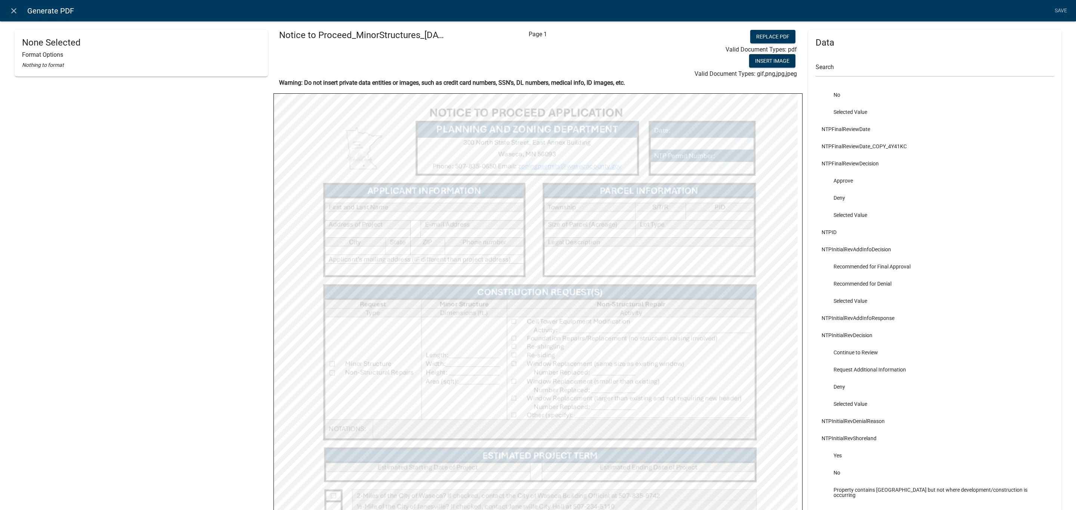
scroll to position [1905, 0]
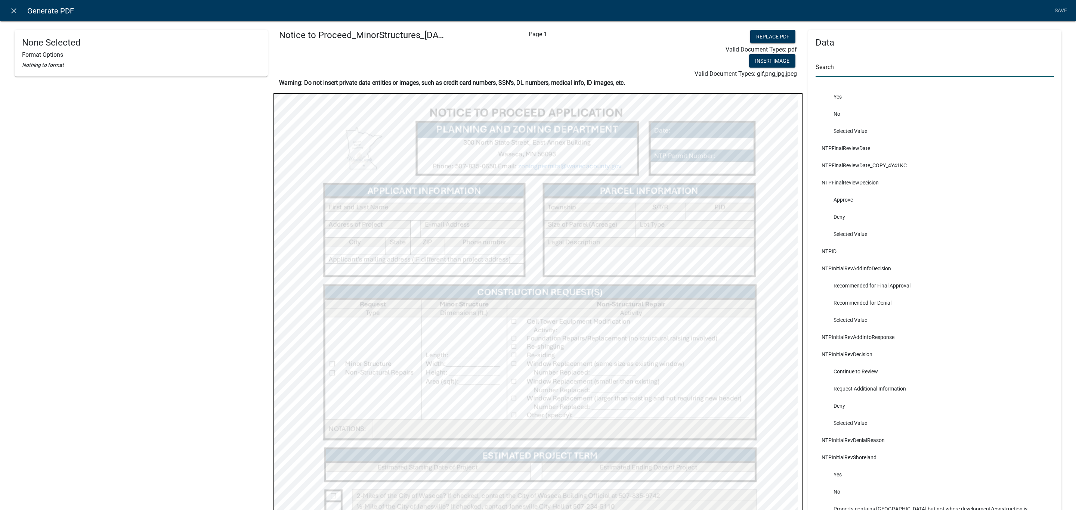
click at [927, 69] on input "text" at bounding box center [935, 69] width 238 height 15
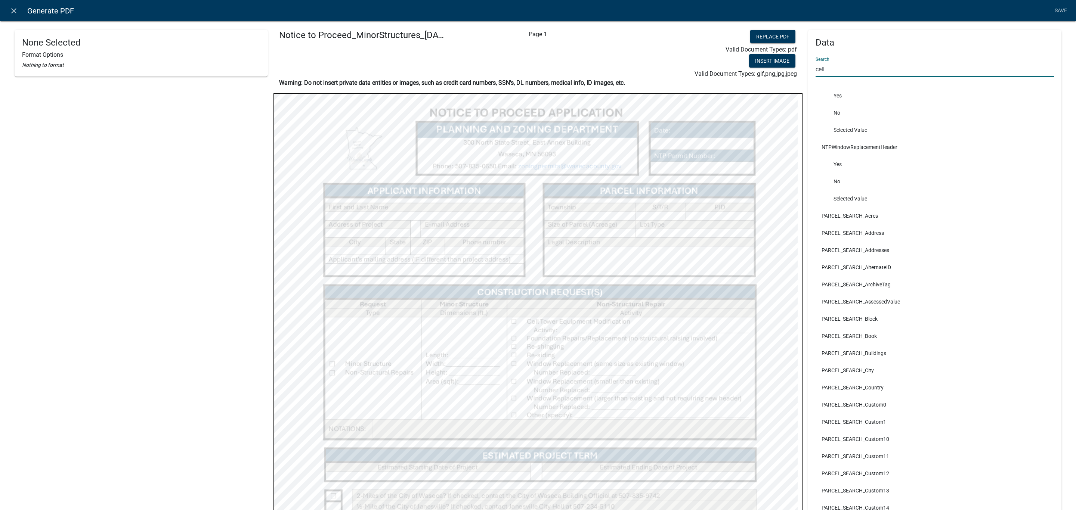
scroll to position [0, 0]
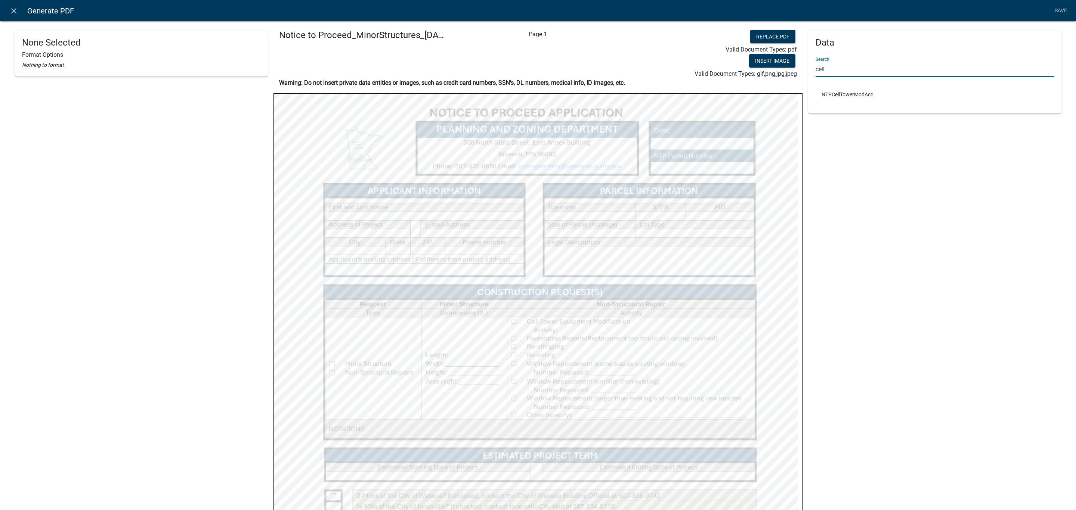
type input "cell"
select select
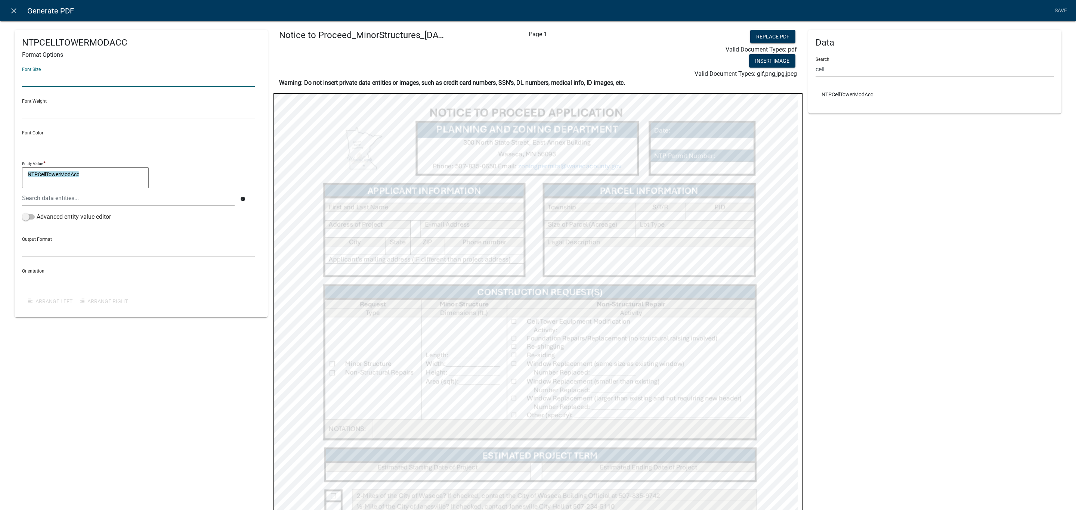
click at [46, 82] on input "text" at bounding box center [138, 79] width 233 height 15
type input "8"
click at [63, 117] on select "Normal Bold" at bounding box center [138, 110] width 233 height 15
select select "normal"
click at [22, 103] on select "Normal Bold" at bounding box center [138, 110] width 233 height 15
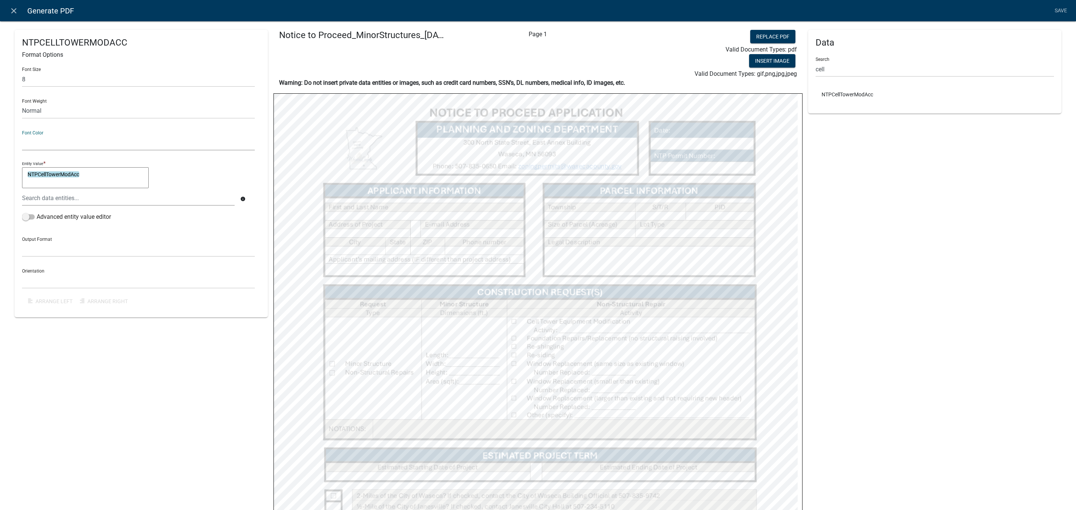
click at [44, 140] on select "Black Red" at bounding box center [138, 142] width 233 height 15
select select "0,0,0"
click at [22, 135] on select "Black Red" at bounding box center [138, 142] width 233 height 15
click at [45, 278] on select "Horizontal Vertical" at bounding box center [138, 280] width 233 height 15
select select "1"
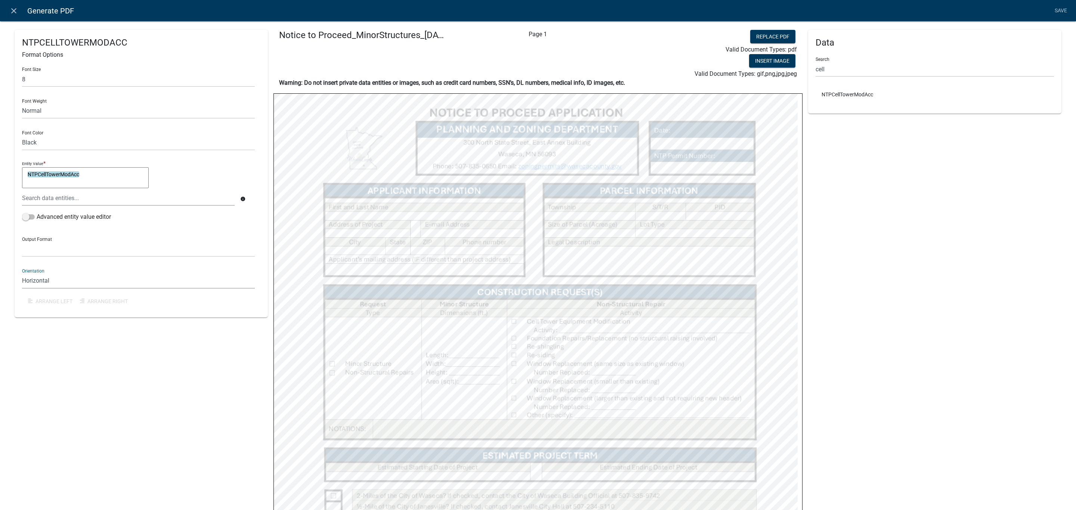
click at [22, 273] on select "Horizontal Vertical" at bounding box center [138, 280] width 233 height 15
click at [35, 251] on select "General Text Number Decimal Date Date & Time" at bounding box center [138, 249] width 233 height 15
click at [72, 400] on div "NTPCELLTOWERMODACC Format Options Font Size 8 Font Weight Normal Bold Font Colo…" at bounding box center [141, 378] width 253 height 696
click at [38, 250] on select "General Text Number Decimal Date Date & Time" at bounding box center [138, 249] width 233 height 15
select select "0"
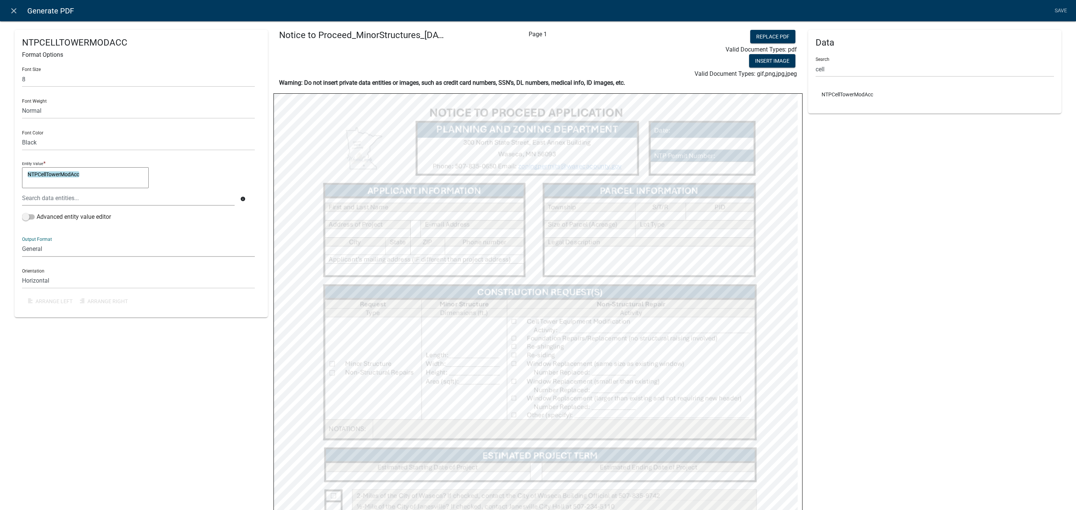
click at [22, 242] on select "General Text Number Decimal Date Date & Time" at bounding box center [138, 249] width 233 height 15
click at [77, 378] on div "NTPCELLTOWERMODACC Format Options Font Size 8 Font Weight Normal Bold Font Colo…" at bounding box center [141, 378] width 253 height 696
click at [1065, 9] on link "Save" at bounding box center [1060, 11] width 19 height 14
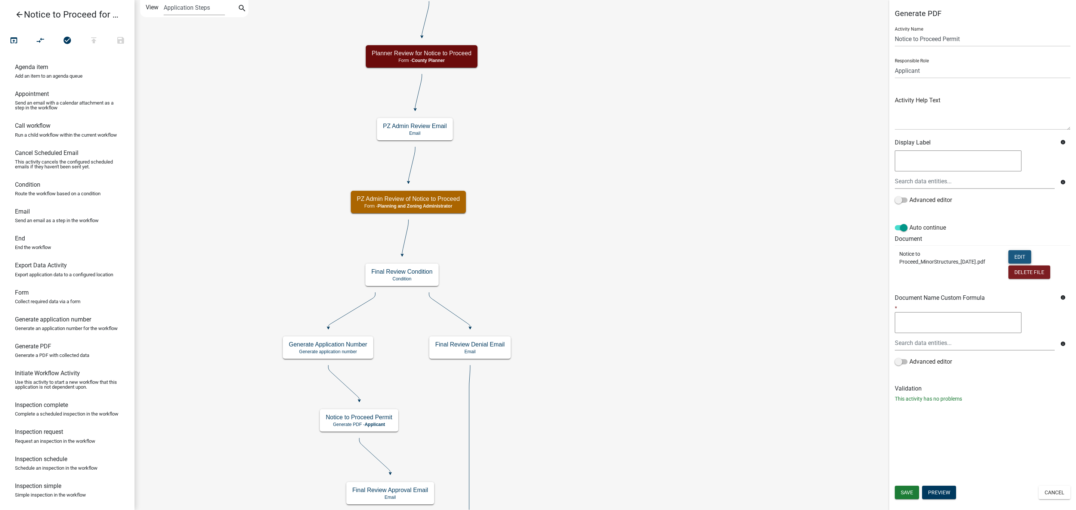
click at [1020, 257] on button "Edit" at bounding box center [1019, 256] width 23 height 13
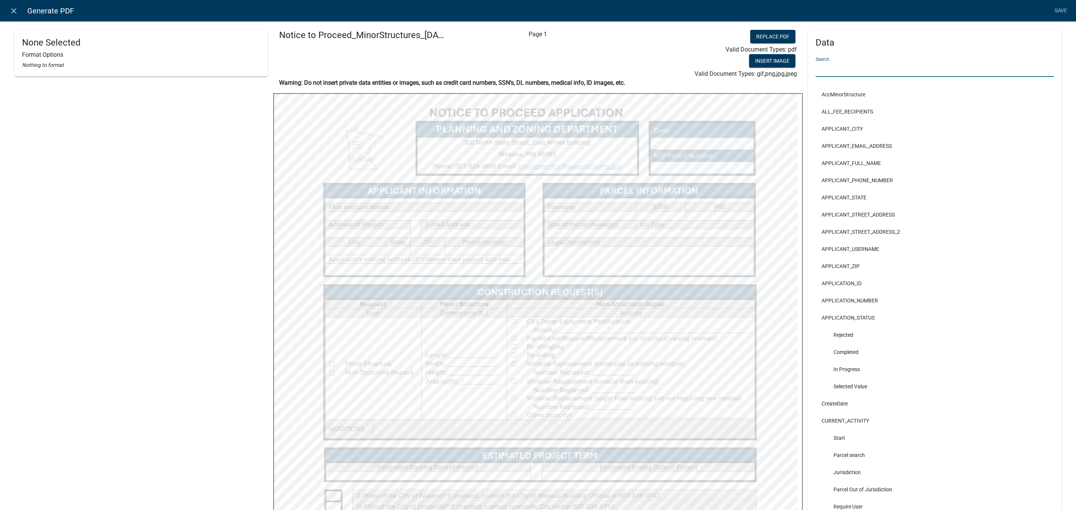
click at [834, 65] on input "text" at bounding box center [935, 69] width 238 height 15
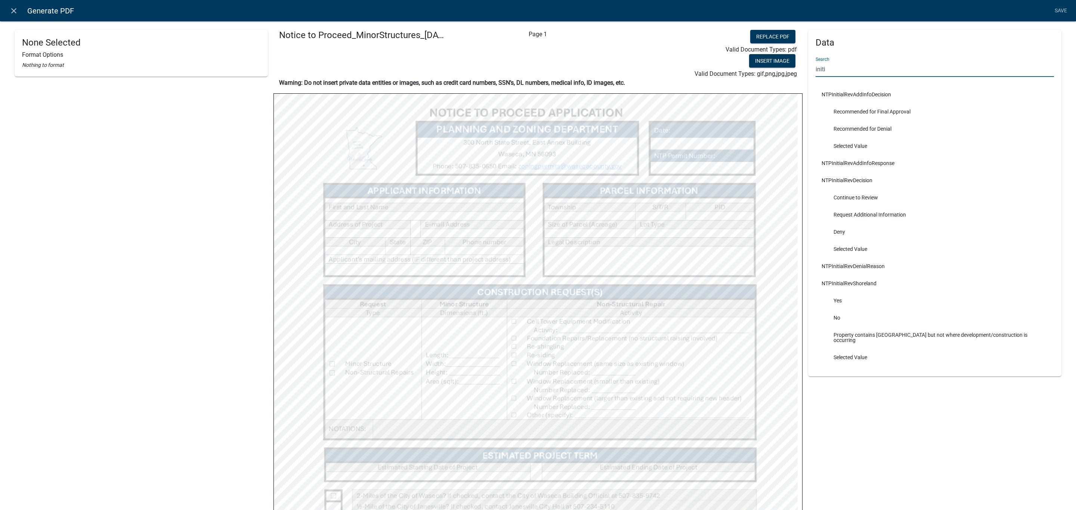
drag, startPoint x: 827, startPoint y: 65, endPoint x: 799, endPoint y: 71, distance: 28.5
click at [802, 71] on div "Data Search initi NTPInitialRevAddInfoDecision Recommended for Final Approval R…" at bounding box center [934, 415] width 264 height 771
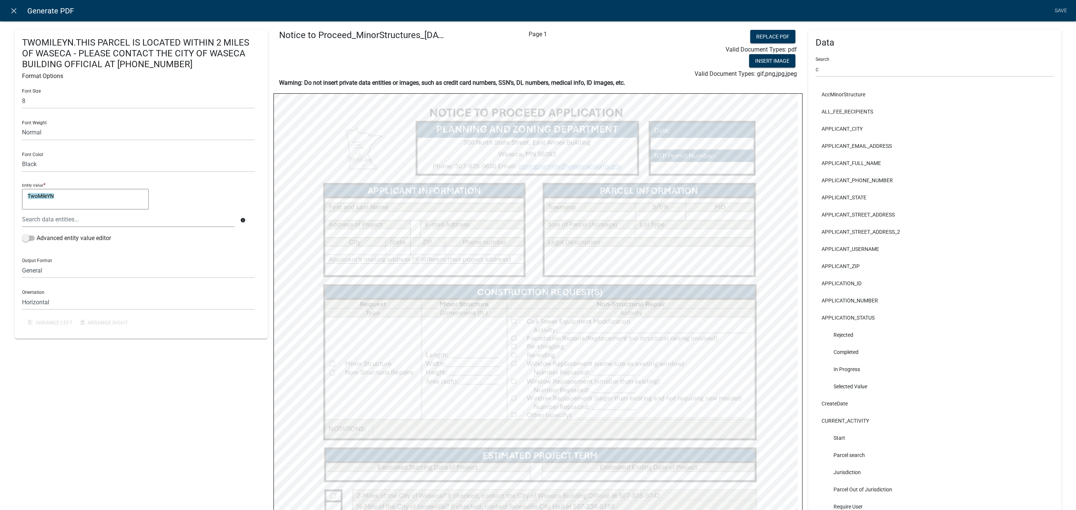
click at [176, 417] on div "TWOMILEYN.THIS PARCEL IS LOCATED WITHIN 2 MILES OF WASECA - PLEASE CONTACT THE …" at bounding box center [141, 378] width 253 height 696
drag, startPoint x: 861, startPoint y: 66, endPoint x: 806, endPoint y: 60, distance: 55.3
click at [808, 60] on div "Data Search c AccMinorStructure ALL_FEE_RECIPIENTS APPLICANT_CITY APPLICANT_EMA…" at bounding box center [934, 376] width 253 height 693
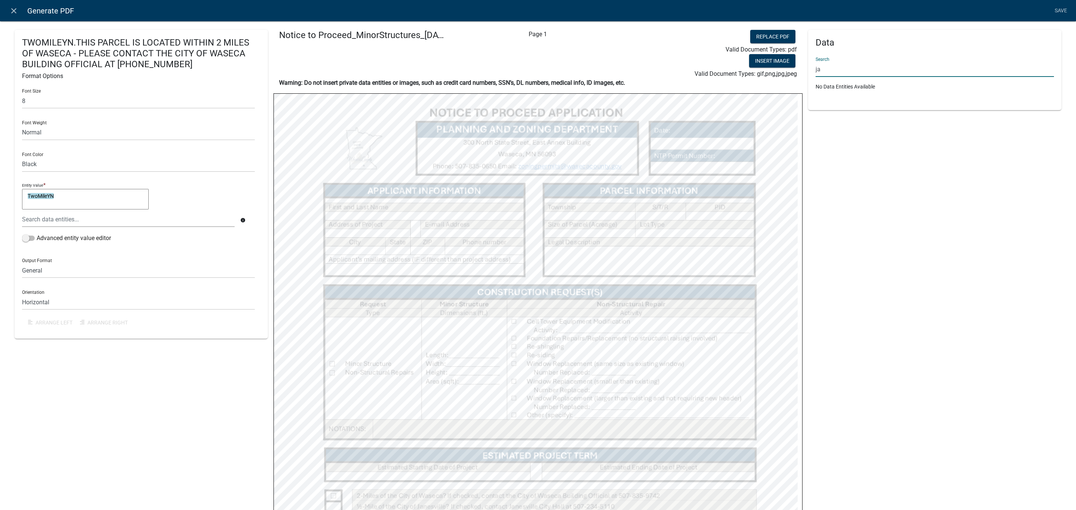
type input "j"
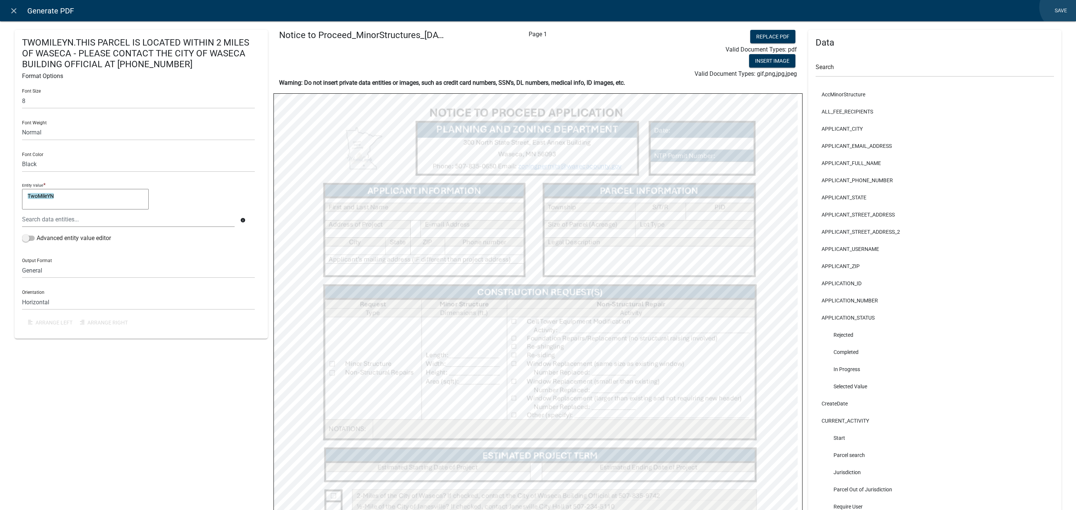
click at [1063, 7] on link "Save" at bounding box center [1060, 11] width 19 height 14
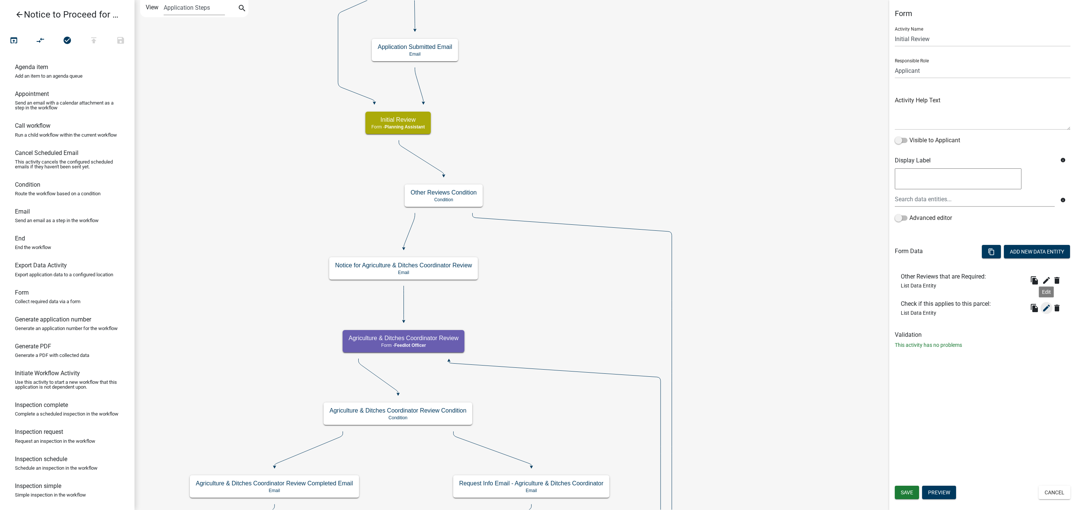
click at [1048, 307] on icon "edit" at bounding box center [1046, 308] width 9 height 9
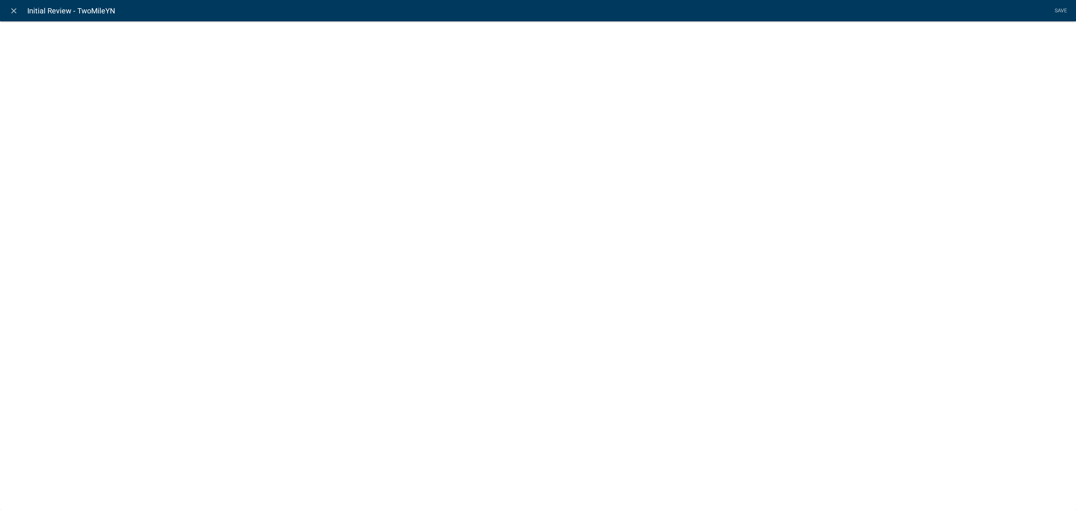
select select "list-data"
select select
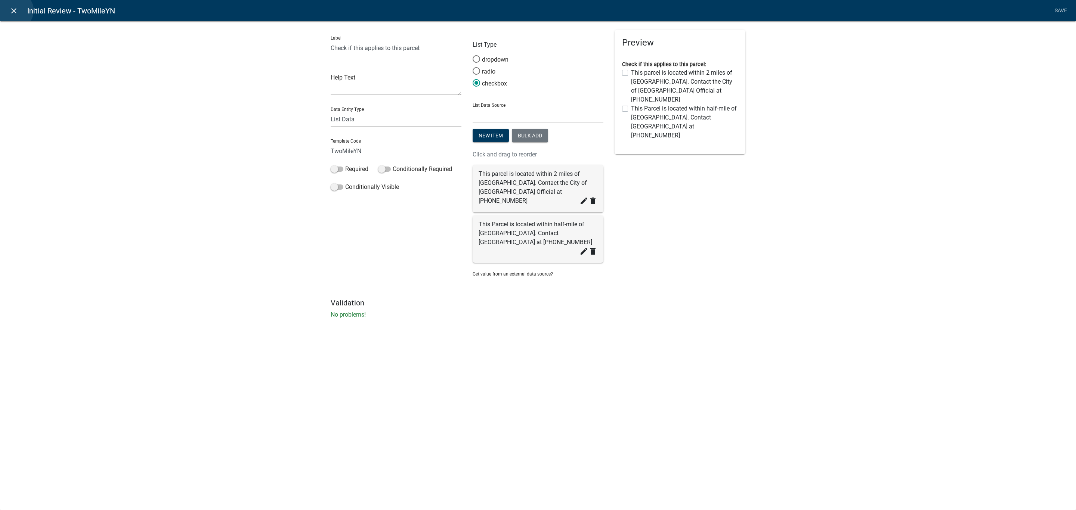
click at [15, 10] on icon "close" at bounding box center [13, 10] width 9 height 9
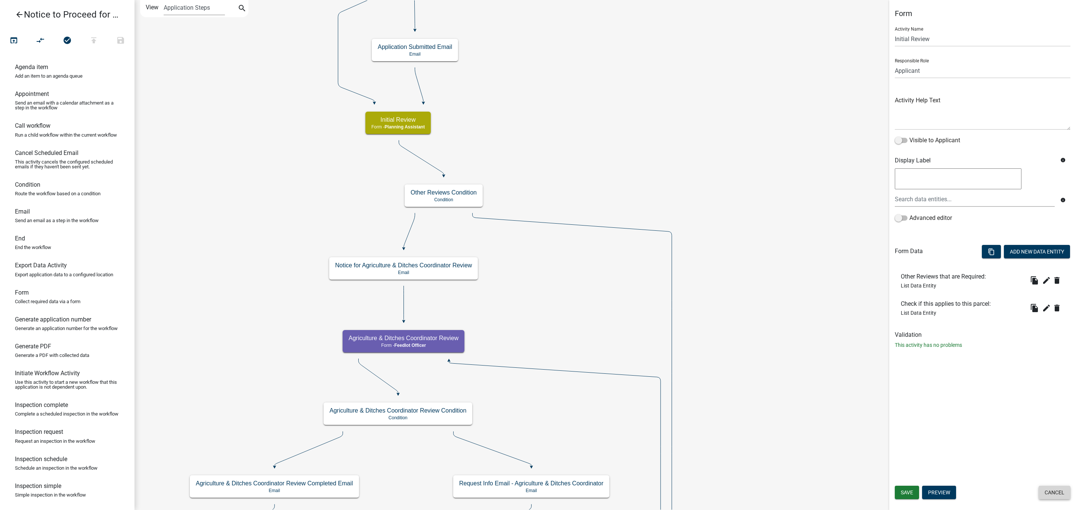
click at [1046, 497] on button "Cancel" at bounding box center [1055, 492] width 32 height 13
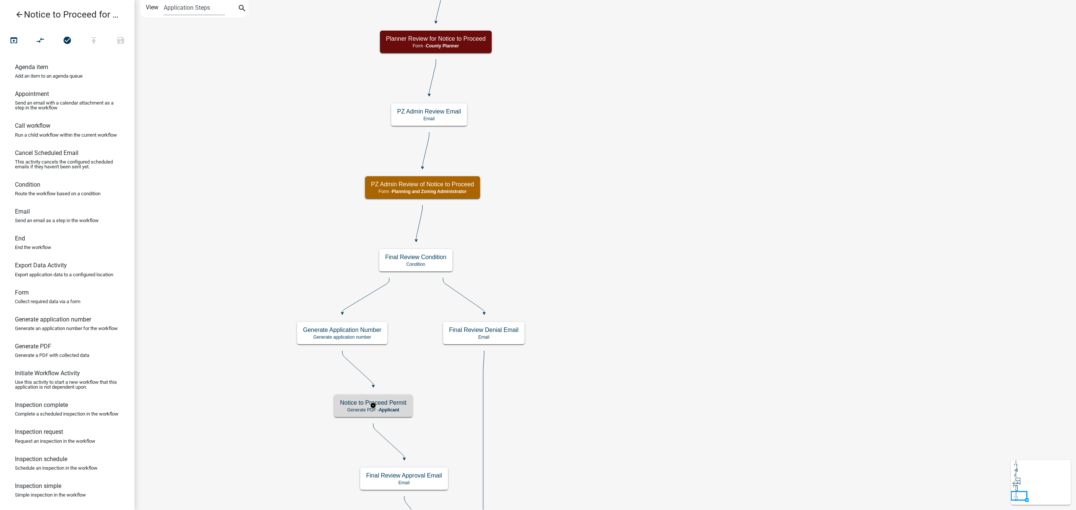
click at [399, 408] on span "Applicant" at bounding box center [389, 410] width 21 height 5
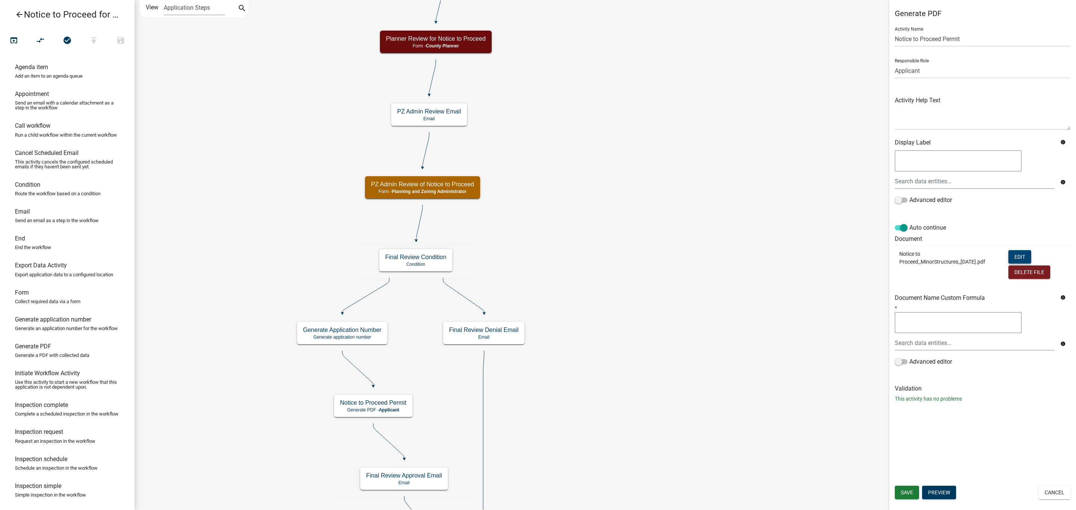
click at [1021, 253] on button "Edit" at bounding box center [1019, 256] width 23 height 13
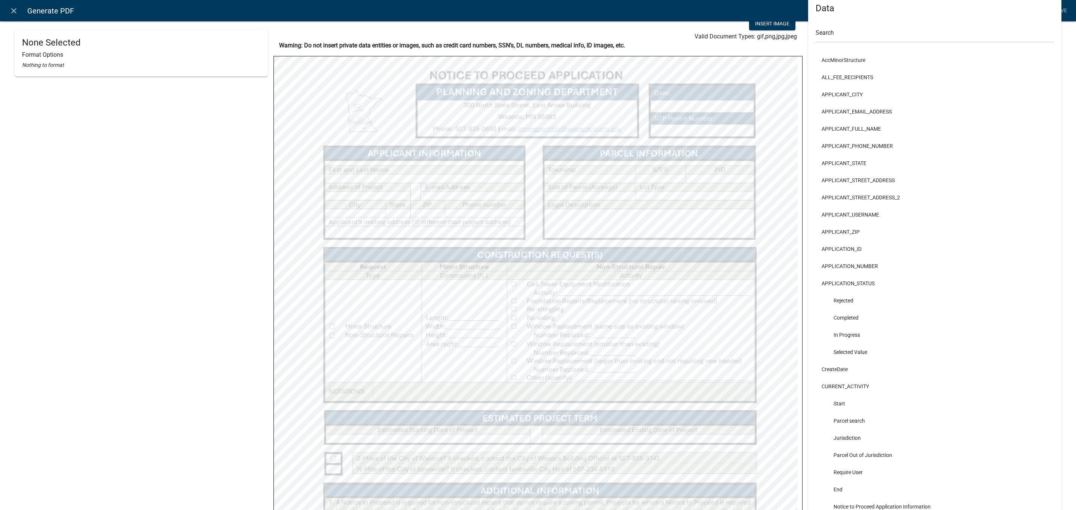
scroll to position [56, 0]
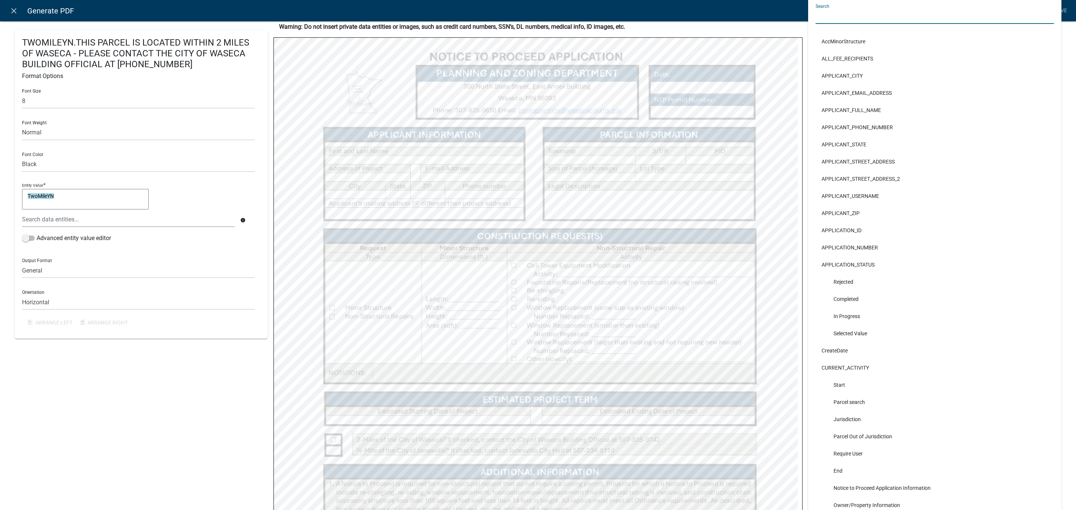
click at [864, 12] on input "text" at bounding box center [935, 16] width 238 height 15
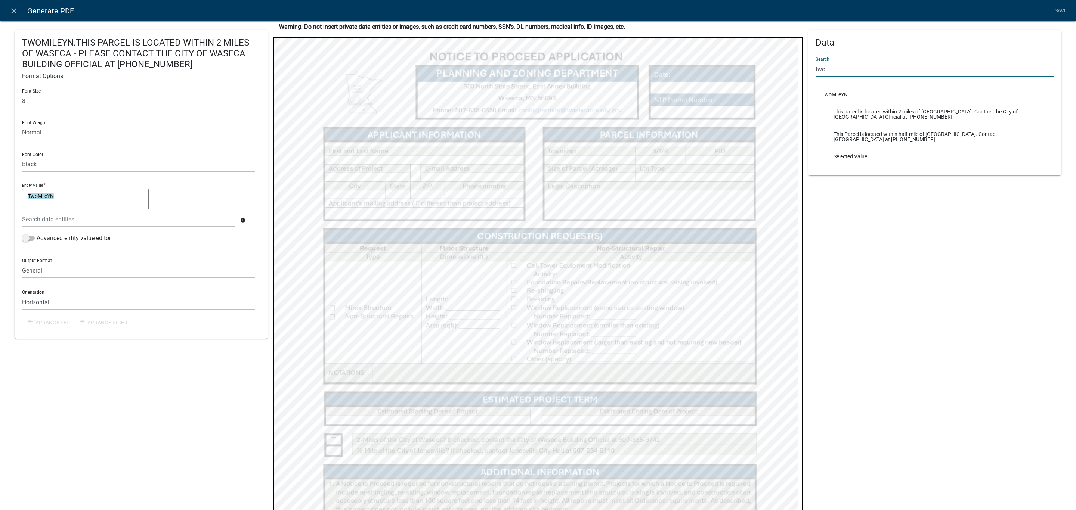
type input "two"
click at [842, 133] on li "This Parcel is located within half-mile of [GEOGRAPHIC_DATA]. Contact [GEOGRAPH…" at bounding box center [935, 137] width 238 height 22
select select
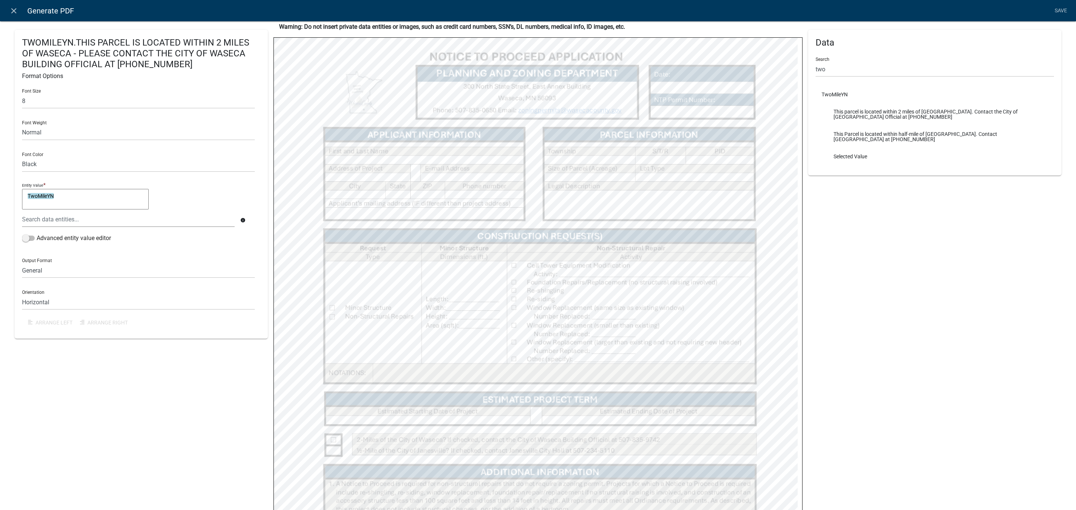
select select
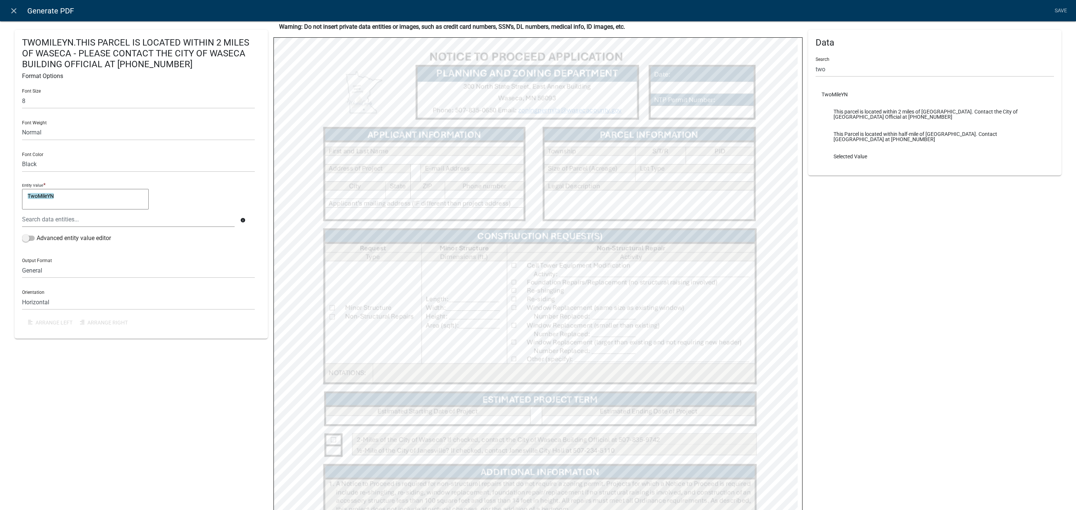
select select
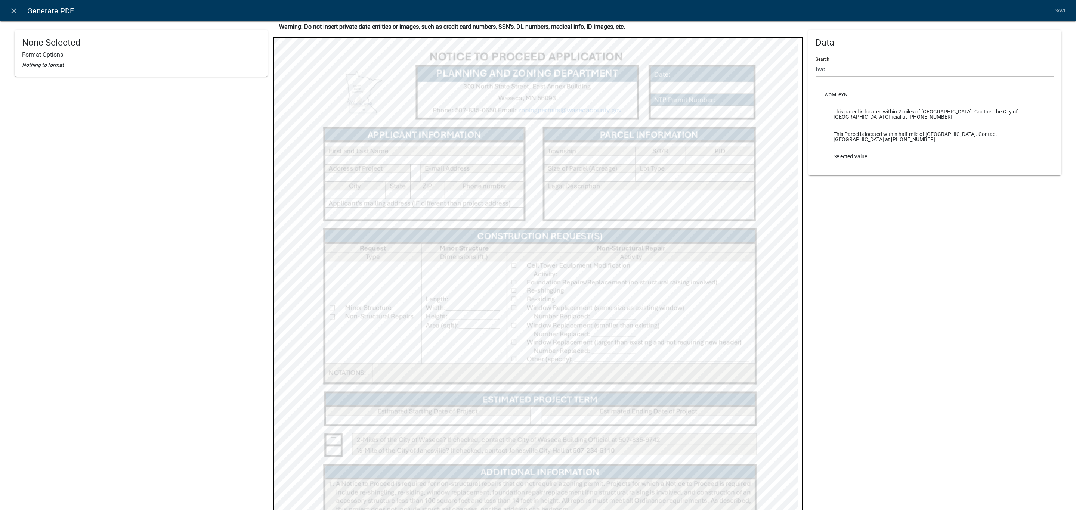
select select
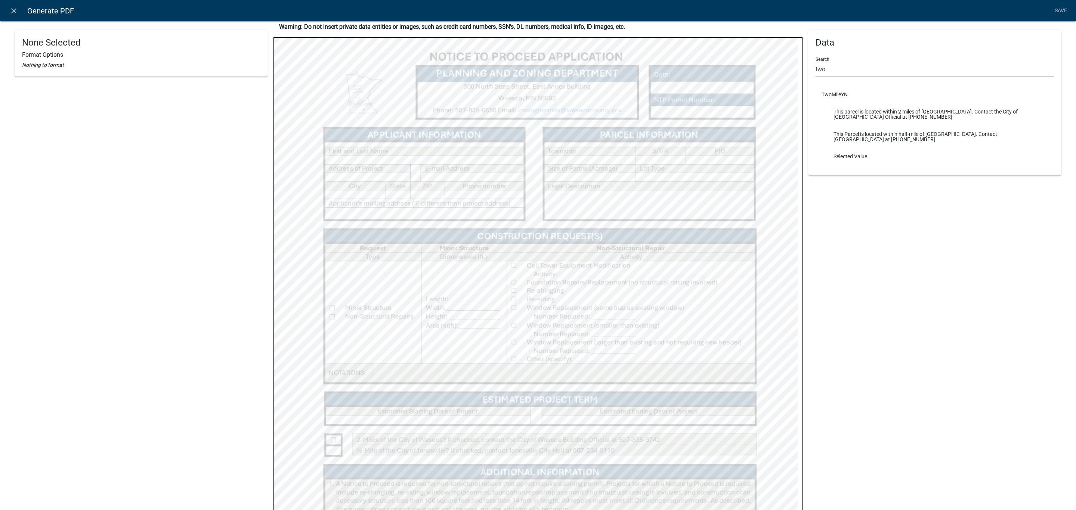
select select
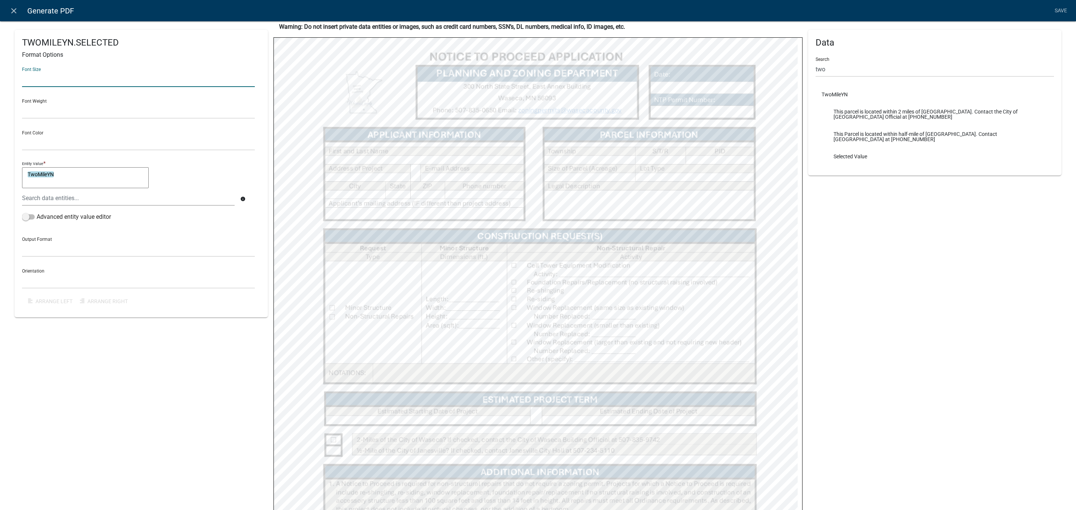
click at [112, 75] on input "text" at bounding box center [138, 79] width 233 height 15
type input "8"
click at [82, 113] on select "Normal Bold" at bounding box center [138, 110] width 233 height 15
select select "normal"
click at [22, 103] on select "Normal Bold" at bounding box center [138, 110] width 233 height 15
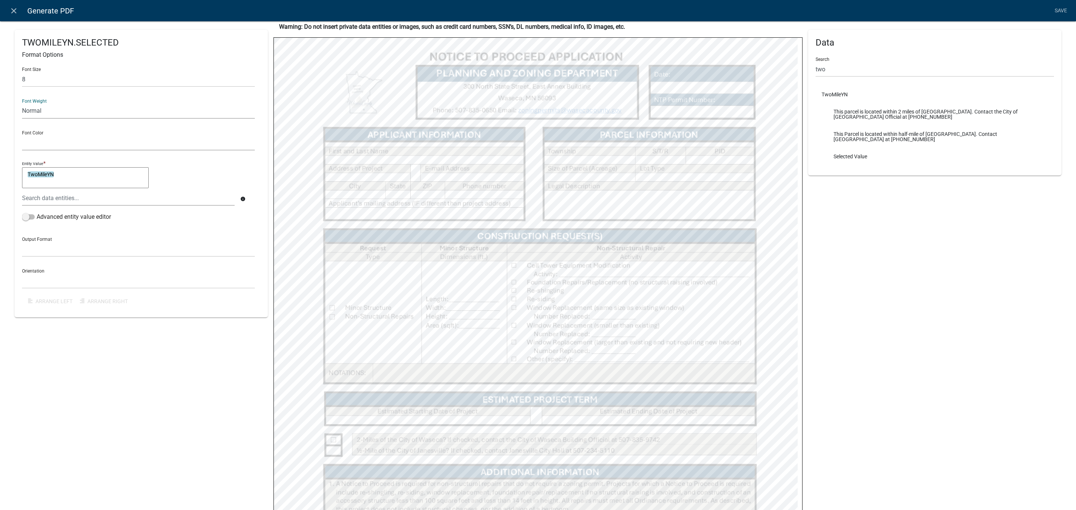
click at [64, 142] on select "Black Red" at bounding box center [138, 142] width 233 height 15
select select "0,0,0"
click at [22, 135] on select "Black Red" at bounding box center [138, 142] width 233 height 15
click at [44, 251] on select "General Text Number Decimal Date Date & Time" at bounding box center [138, 249] width 233 height 15
click at [225, 418] on div "TWOMILEYN.SELECTED Format Options Font Size 8 Font Weight Normal Bold Font Colo…" at bounding box center [141, 322] width 253 height 696
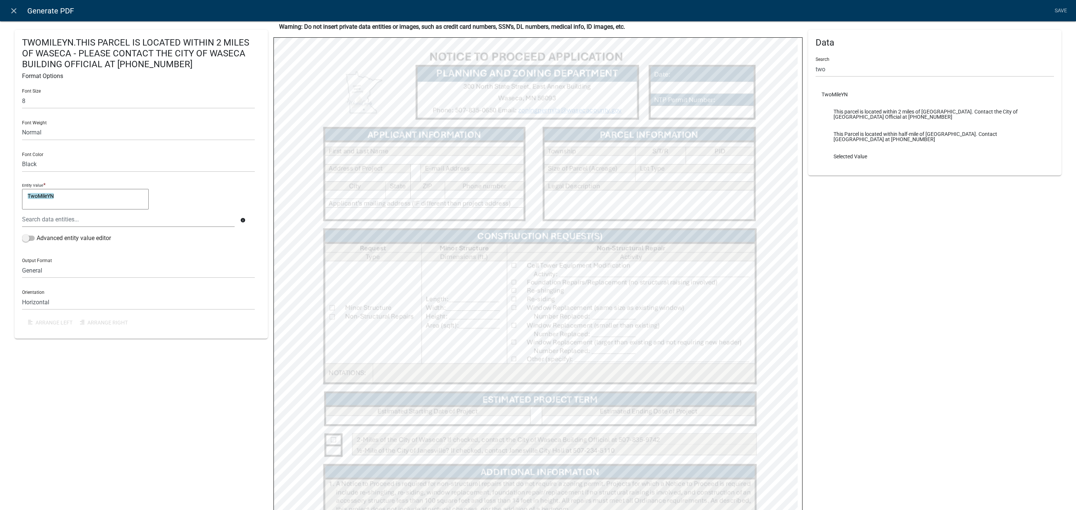
select select
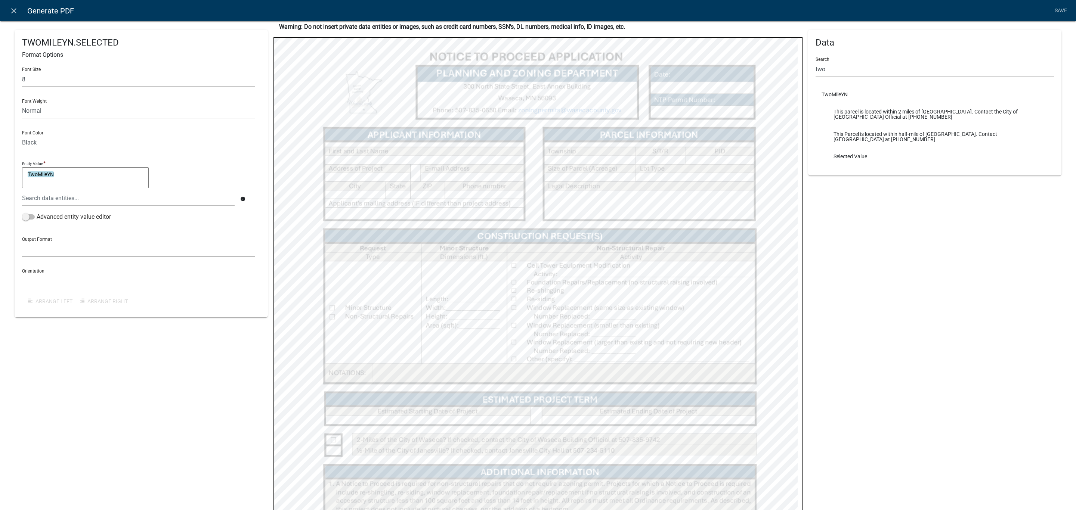
click at [41, 249] on select "General Text Number Decimal Date Date & Time" at bounding box center [138, 249] width 233 height 15
select select "0"
click at [22, 242] on select "General Text Number Decimal Date Date & Time" at bounding box center [138, 249] width 233 height 15
click at [43, 278] on select "Horizontal Vertical" at bounding box center [138, 280] width 233 height 15
select select "1"
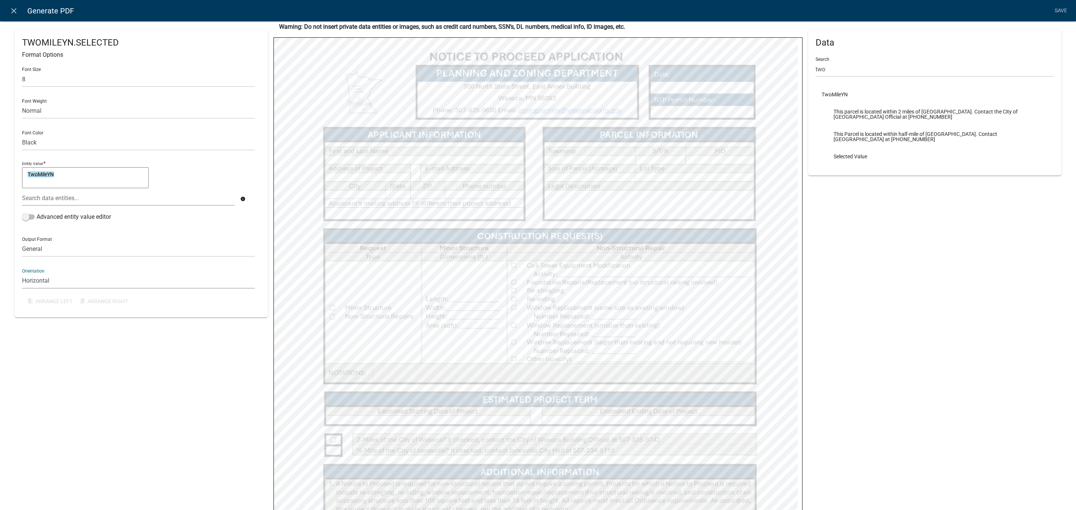
click at [22, 273] on select "Horizontal Vertical" at bounding box center [138, 280] width 233 height 15
click at [1064, 12] on link "Save" at bounding box center [1060, 11] width 19 height 14
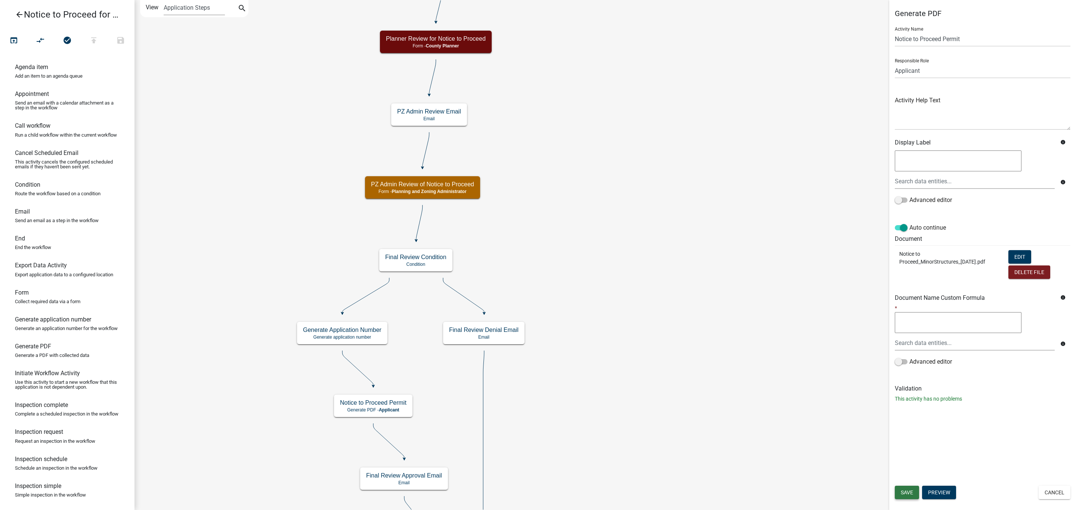
click at [909, 493] on span "Save" at bounding box center [907, 493] width 12 height 6
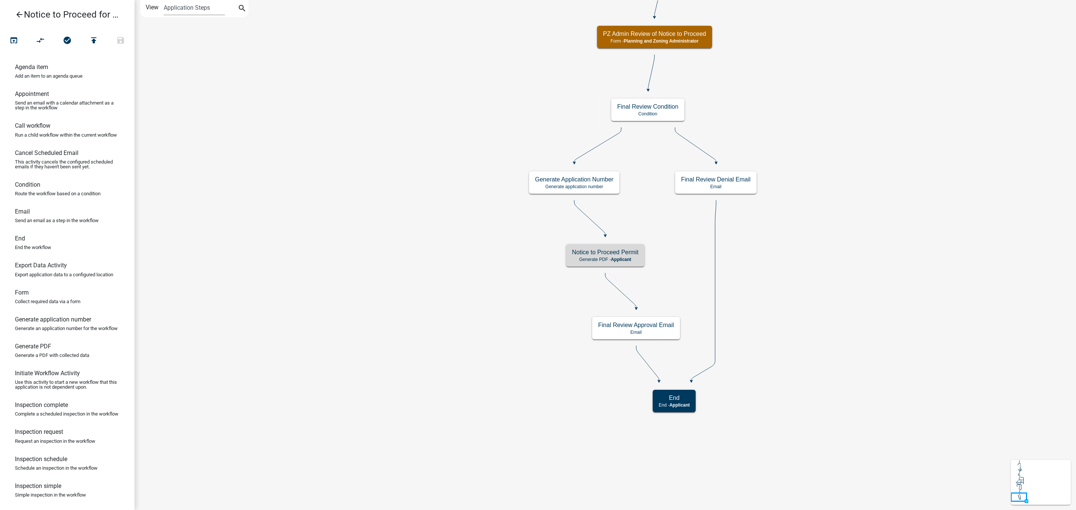
click at [878, 27] on icon "Start Start - Applicant Parcel search Parcel search - Applicant Jurisdiction Co…" at bounding box center [605, 255] width 941 height 510
click at [588, 257] on p "Generate PDF - Applicant" at bounding box center [605, 259] width 66 height 5
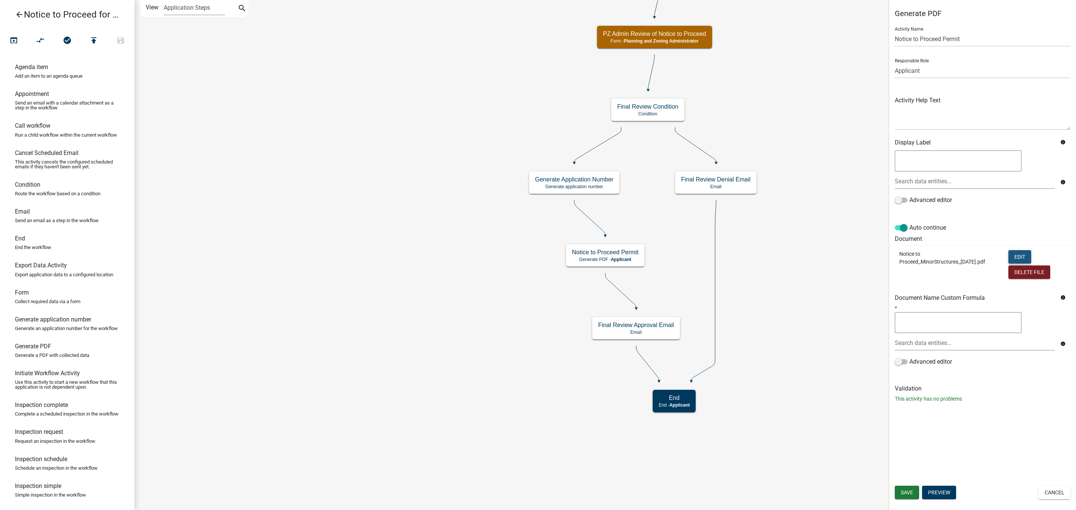
click at [1020, 256] on button "Edit" at bounding box center [1019, 256] width 23 height 13
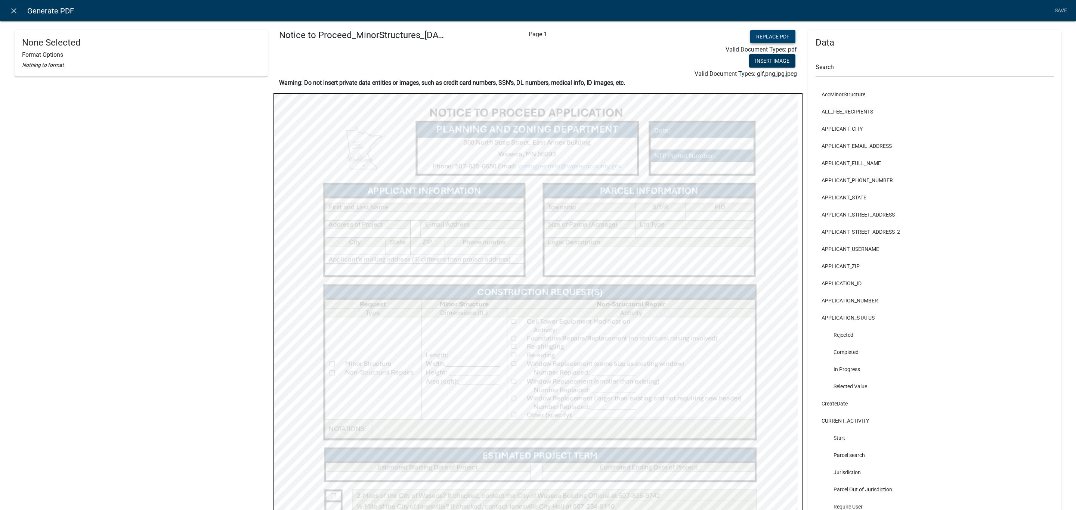
click at [774, 38] on button "Replace PDF" at bounding box center [772, 36] width 45 height 13
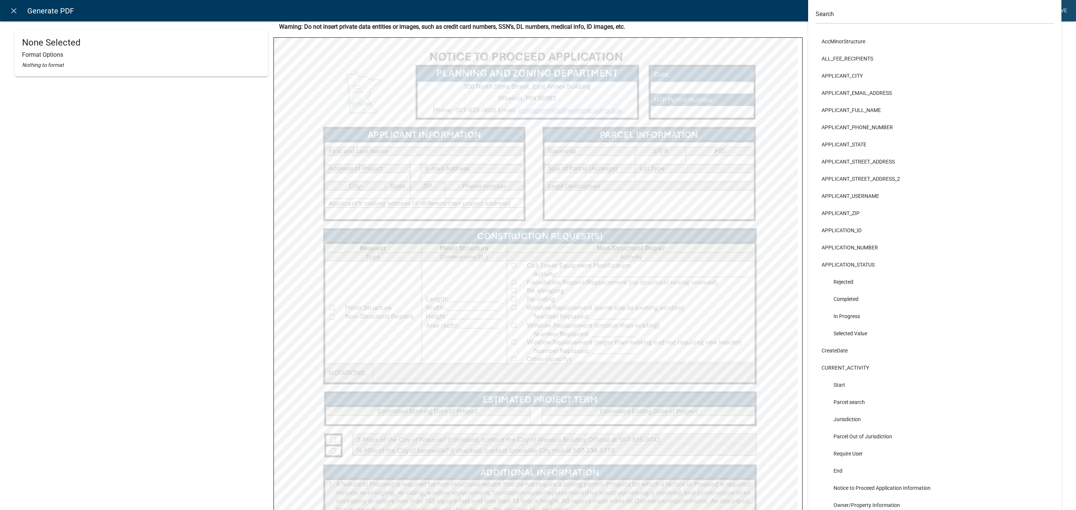
click at [1065, 10] on link "Save" at bounding box center [1060, 11] width 19 height 14
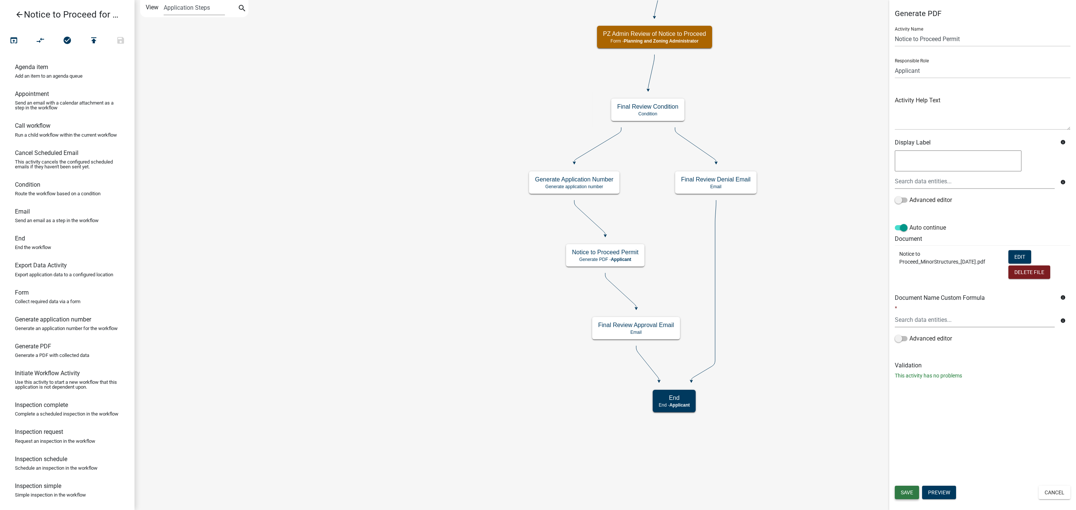
click at [906, 494] on span "Save" at bounding box center [907, 493] width 12 height 6
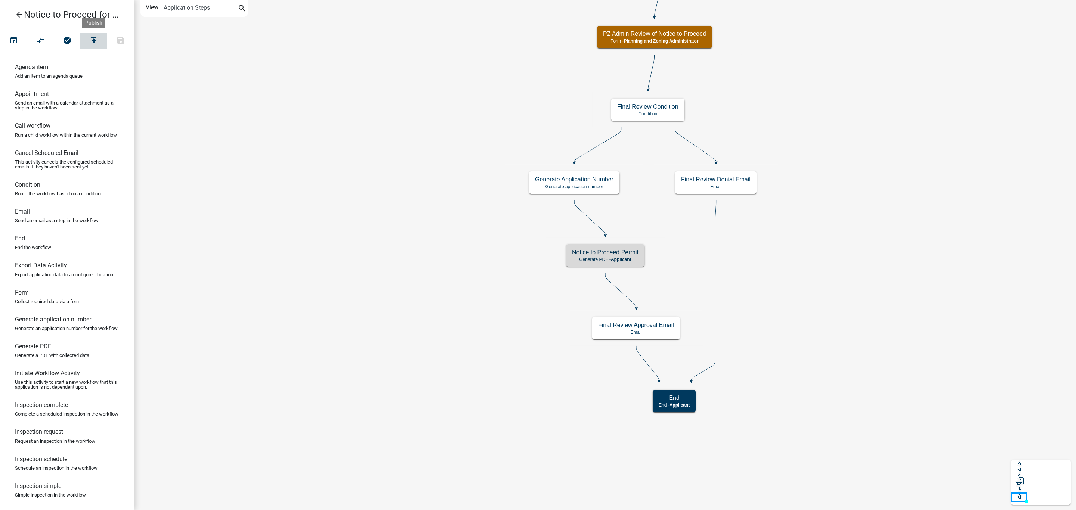
click at [89, 42] on icon "publish" at bounding box center [93, 41] width 9 height 10
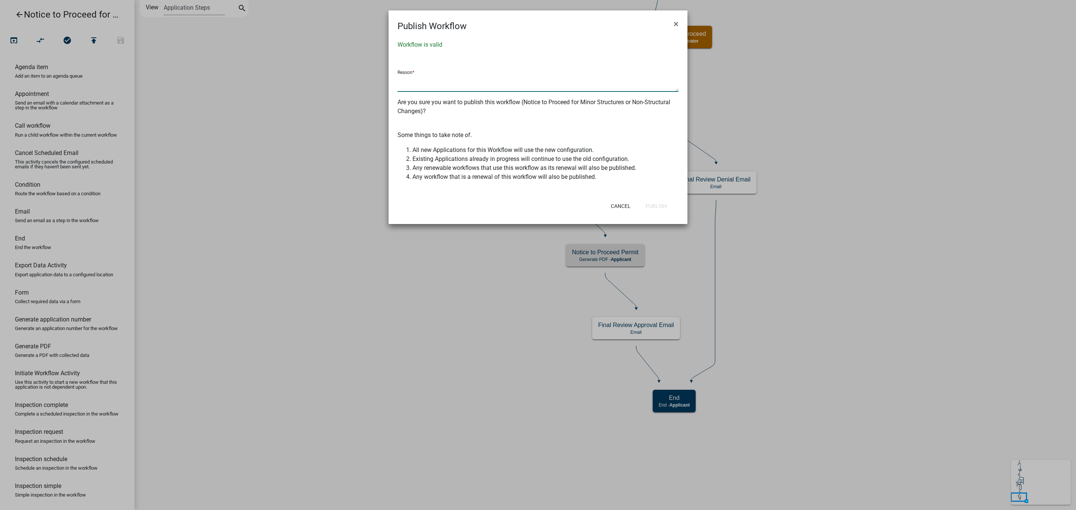
click at [449, 87] on textarea at bounding box center [537, 83] width 281 height 17
type textarea "NTP doc revision"
click at [656, 208] on button "Publish" at bounding box center [656, 205] width 33 height 13
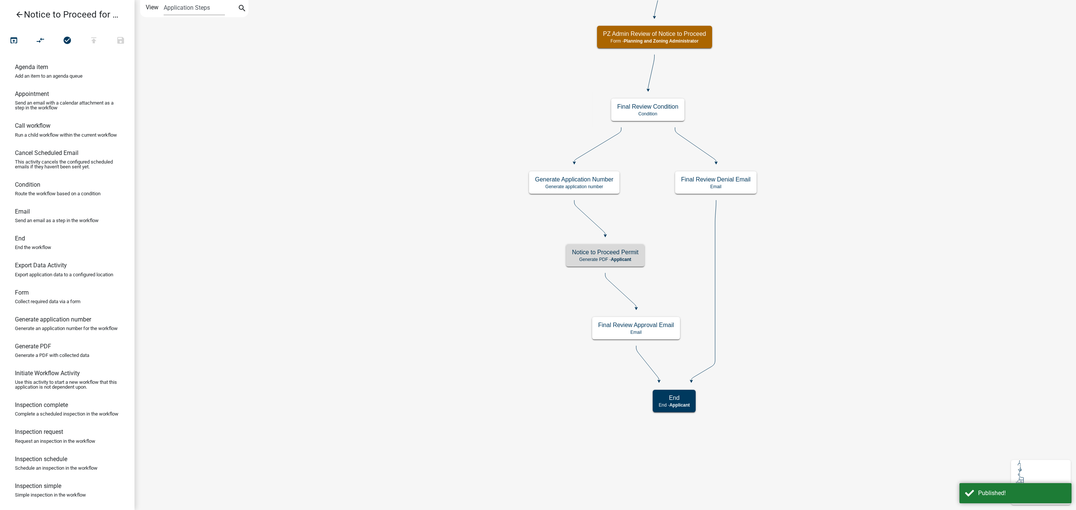
click at [18, 12] on icon "arrow_back" at bounding box center [19, 15] width 9 height 10
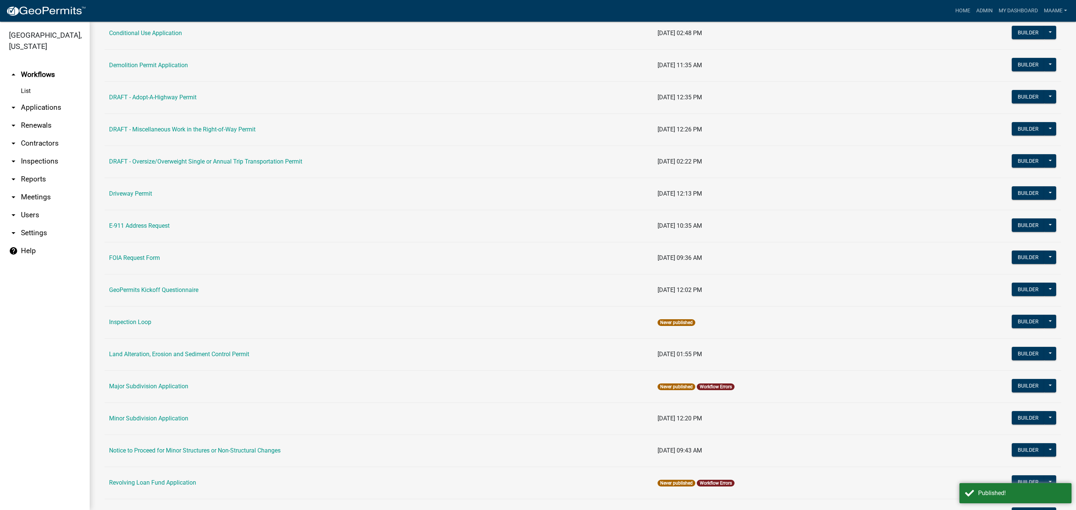
scroll to position [168, 0]
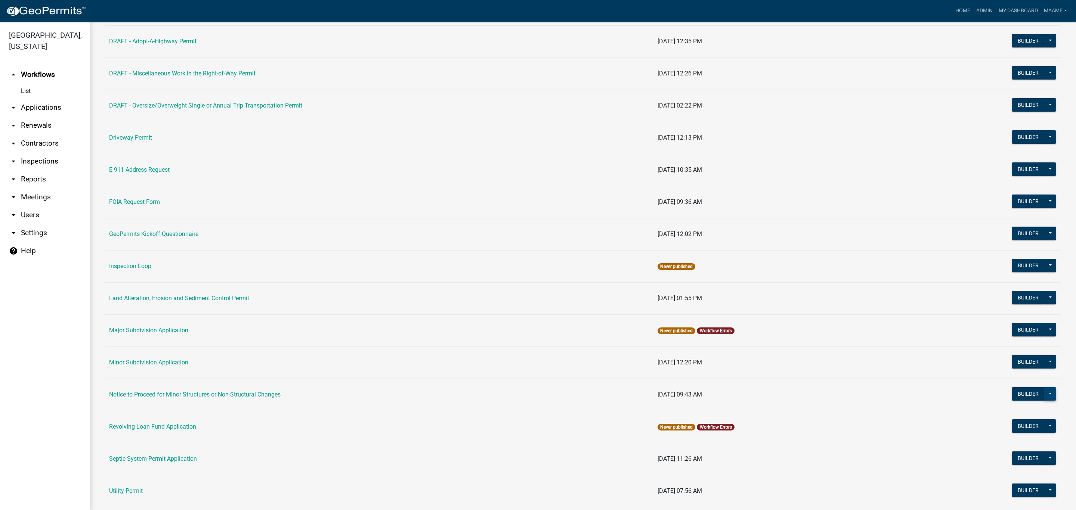
click at [1044, 396] on button at bounding box center [1050, 393] width 12 height 13
click at [1035, 502] on button "Make Public" at bounding box center [1025, 503] width 62 height 18
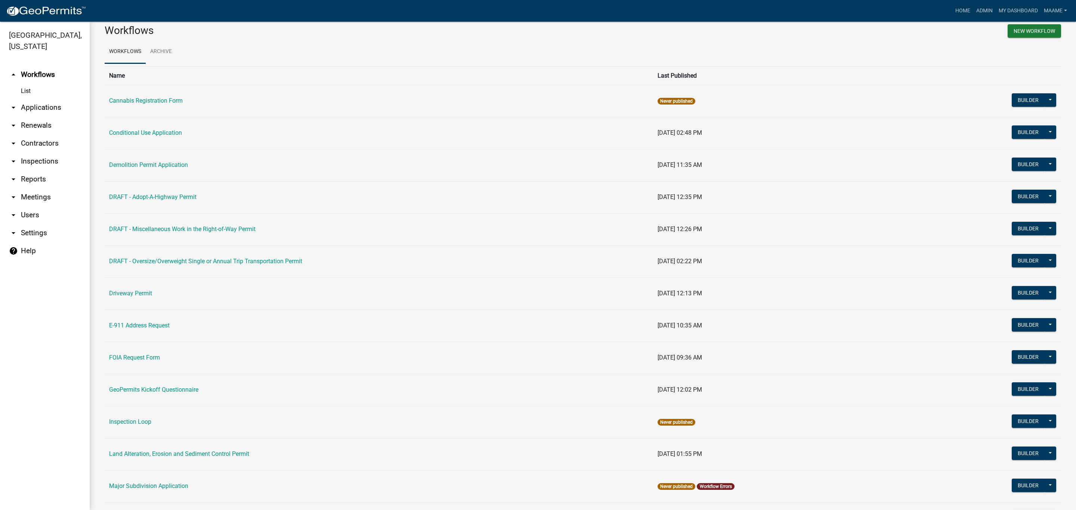
scroll to position [0, 0]
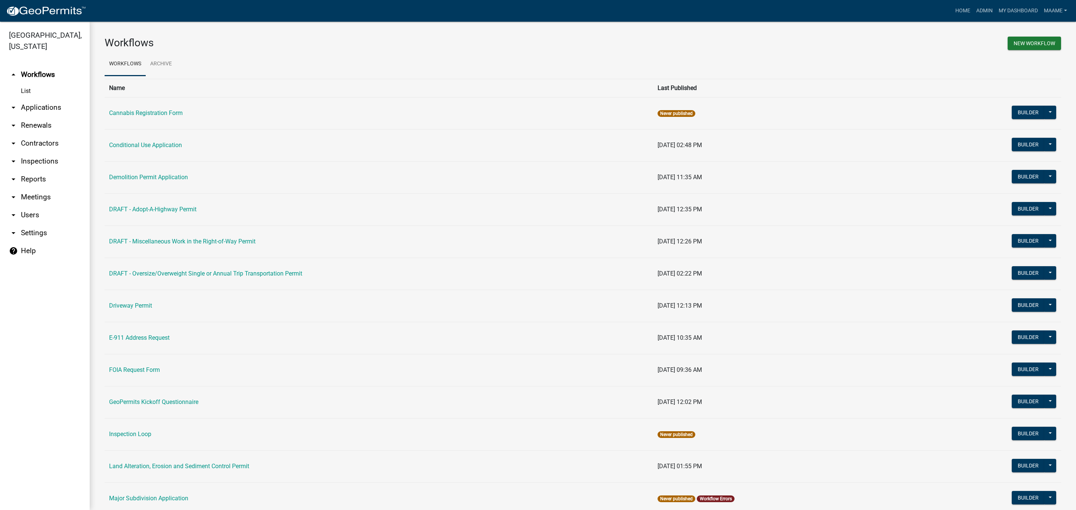
click at [40, 103] on link "arrow_drop_down Applications" at bounding box center [45, 108] width 90 height 18
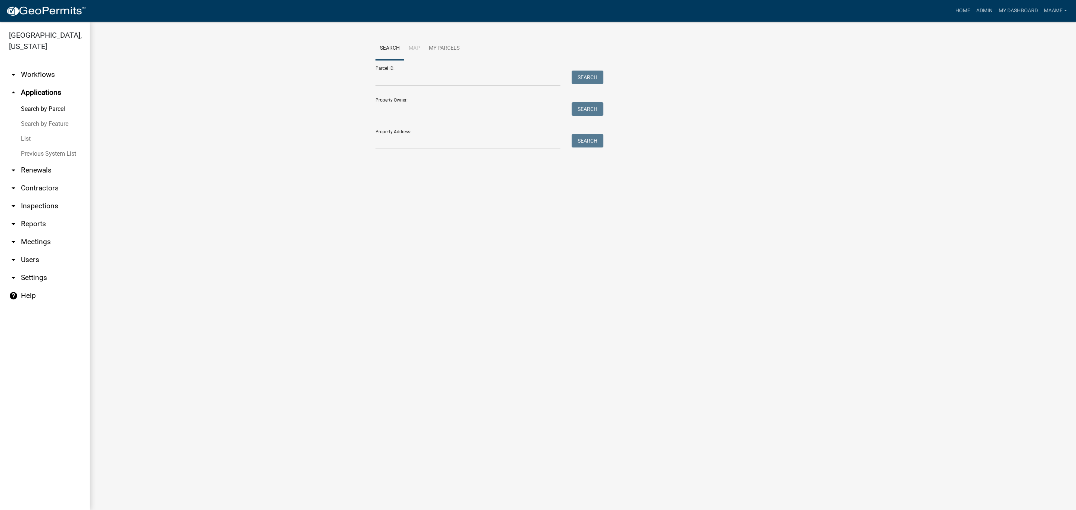
click at [24, 138] on link "List" at bounding box center [45, 139] width 90 height 15
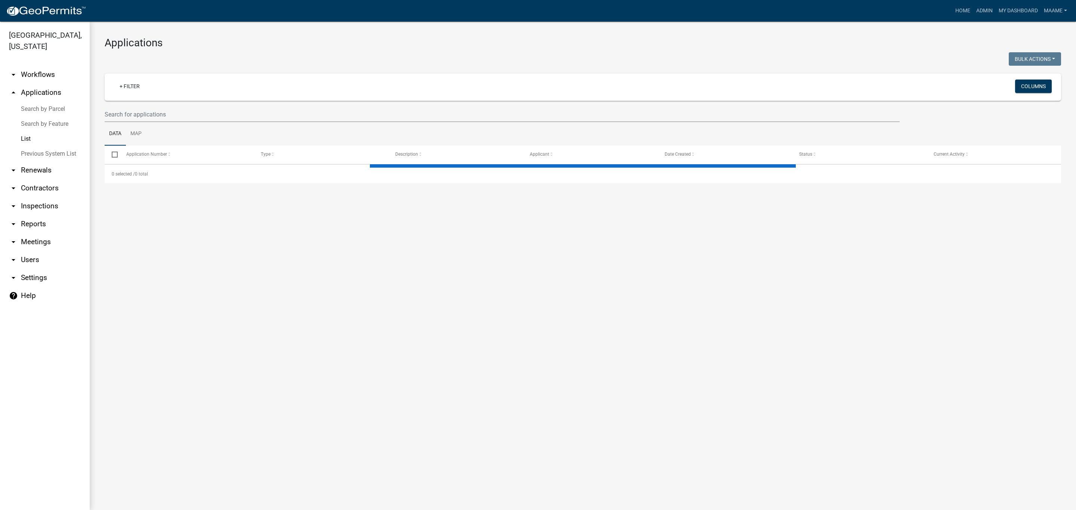
select select "3: 100"
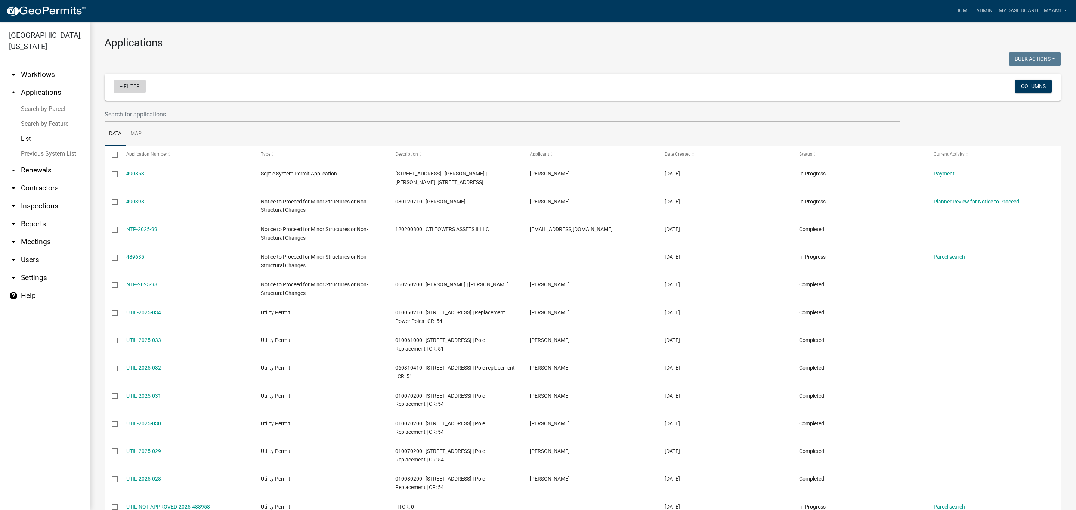
click at [127, 90] on link "+ Filter" at bounding box center [130, 86] width 32 height 13
click at [129, 146] on li "Permit Type" at bounding box center [131, 143] width 68 height 17
click at [110, 110] on select "Select an option Cannabis Registration Form Conditional Use Application Demolit…" at bounding box center [133, 112] width 193 height 15
select select "116006b2-af7b-4883-bf02-13ed1f1297bb"
click at [63, 105] on select "Select an option Cannabis Registration Form Conditional Use Application Demolit…" at bounding box center [133, 112] width 193 height 15
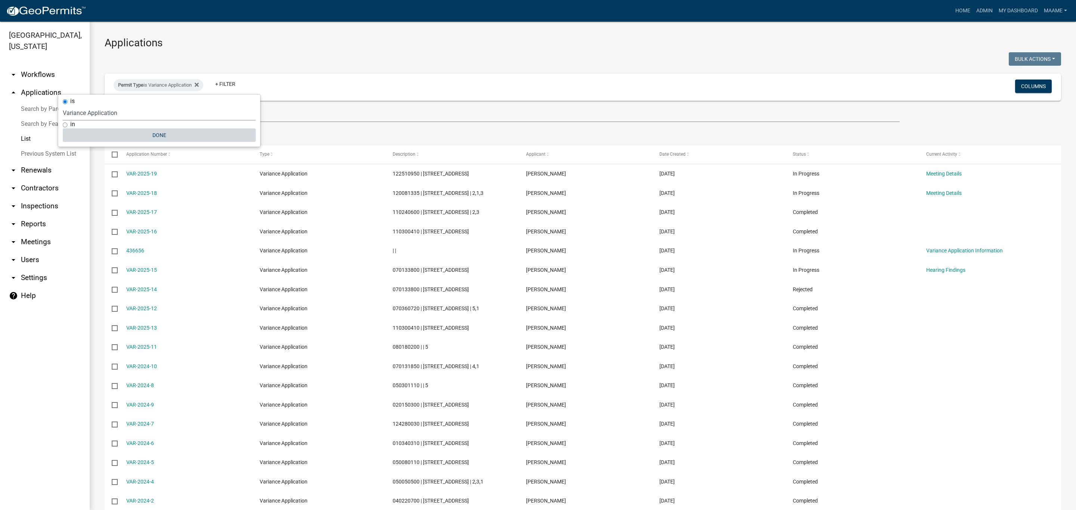
click at [156, 138] on button "Done" at bounding box center [159, 135] width 193 height 13
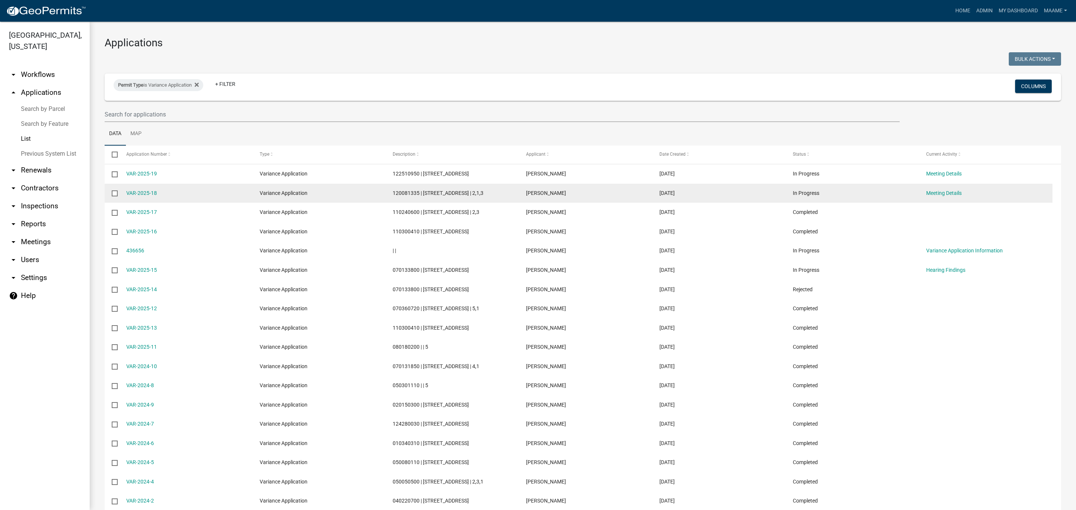
click at [136, 197] on div "VAR-2025-18" at bounding box center [185, 193] width 119 height 9
click at [136, 196] on link "VAR-2025-18" at bounding box center [141, 193] width 31 height 6
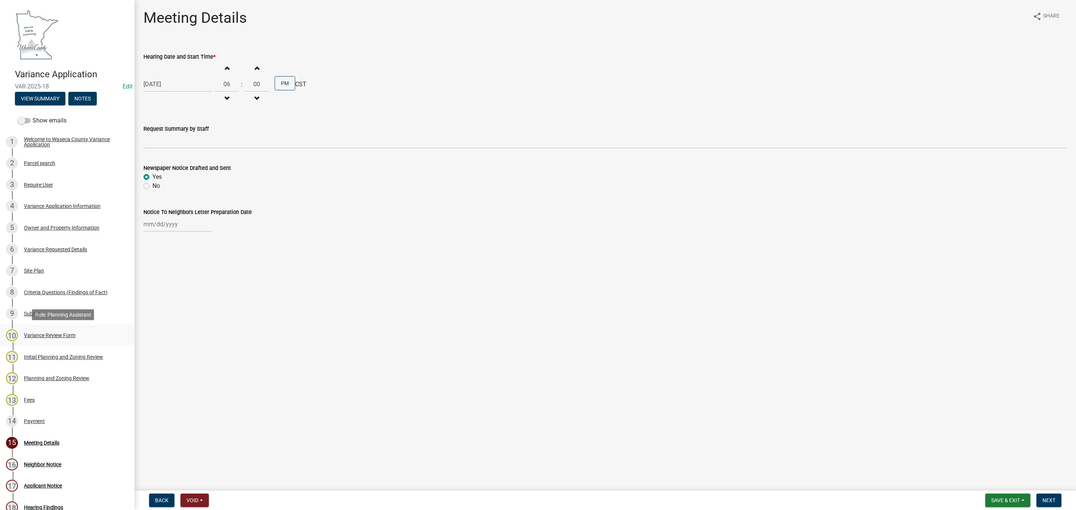
click at [35, 332] on div "10 Variance Review Form" at bounding box center [64, 336] width 117 height 12
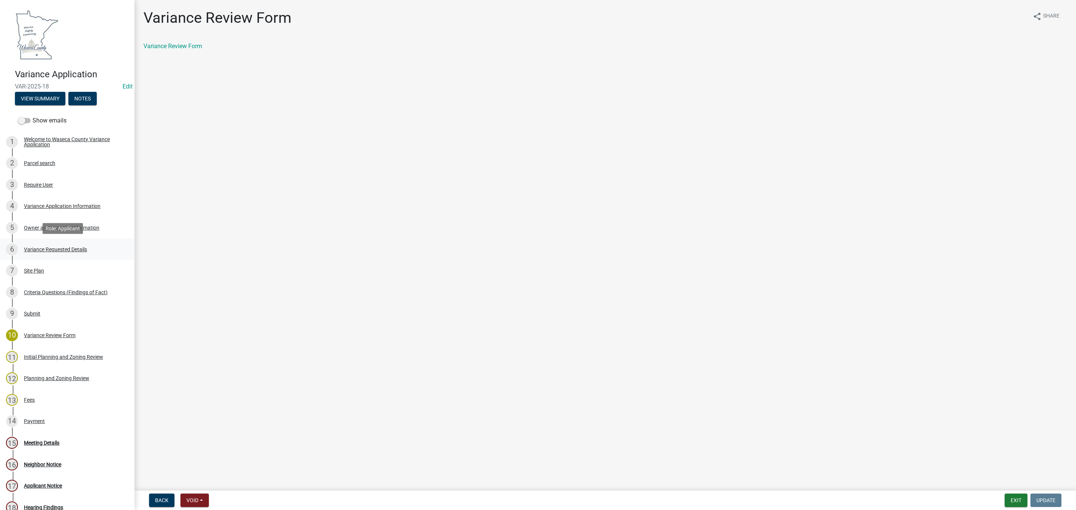
click at [40, 242] on link "6 Variance Requested Details" at bounding box center [67, 250] width 134 height 22
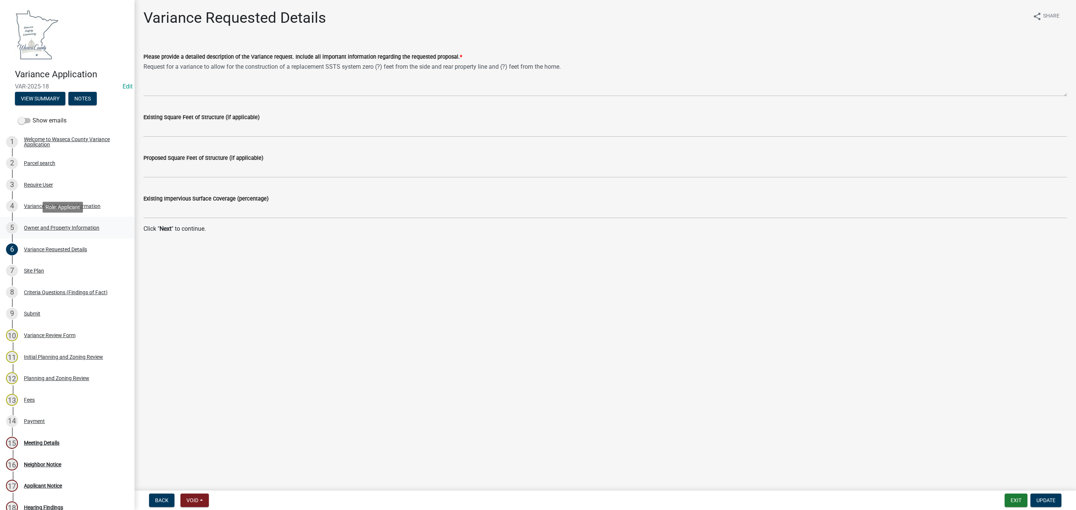
click at [48, 227] on div "Owner and Property Information" at bounding box center [61, 227] width 75 height 5
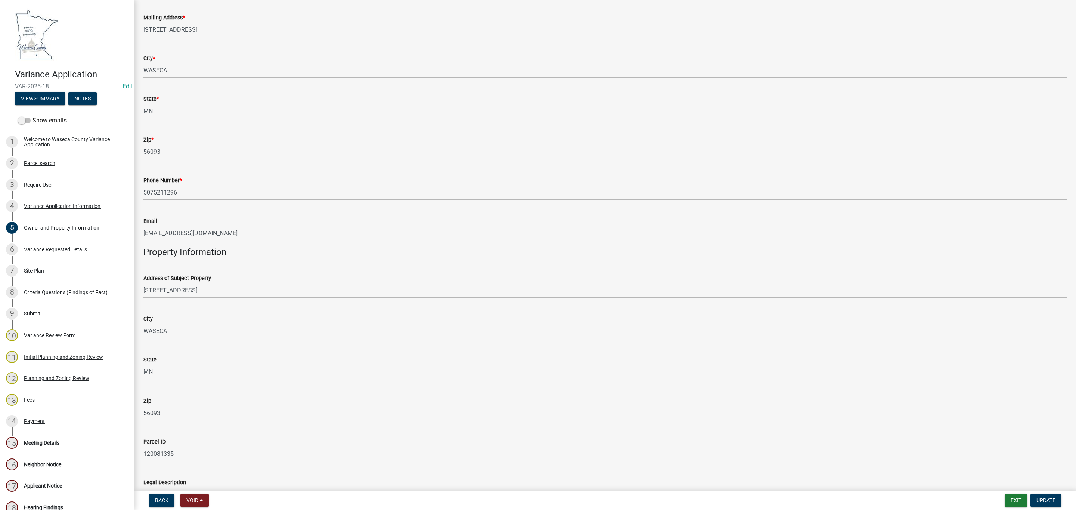
scroll to position [168, 0]
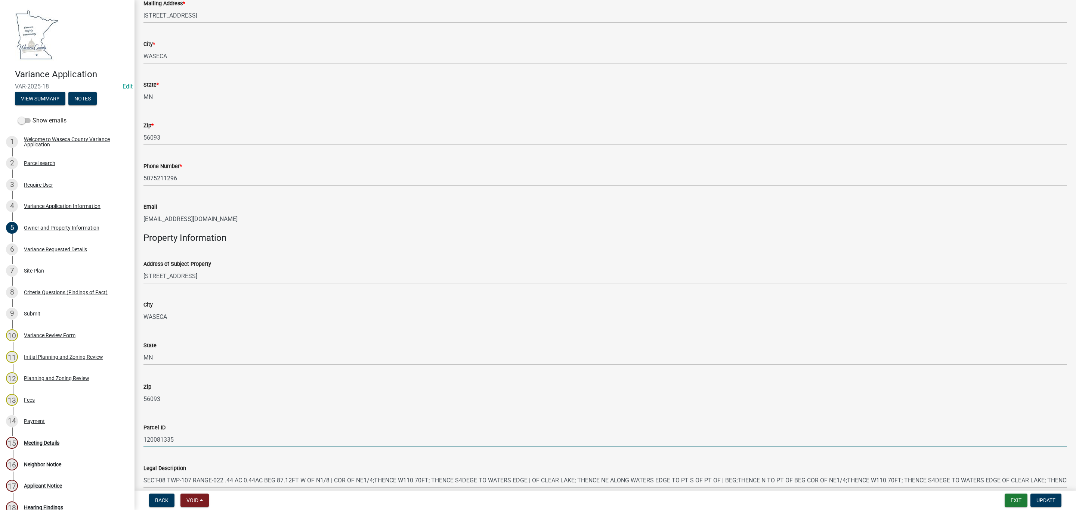
click at [152, 442] on input "120081335" at bounding box center [605, 439] width 924 height 15
